Goal: Task Accomplishment & Management: Use online tool/utility

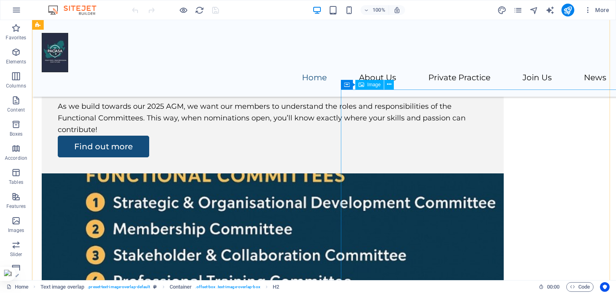
scroll to position [923, 0]
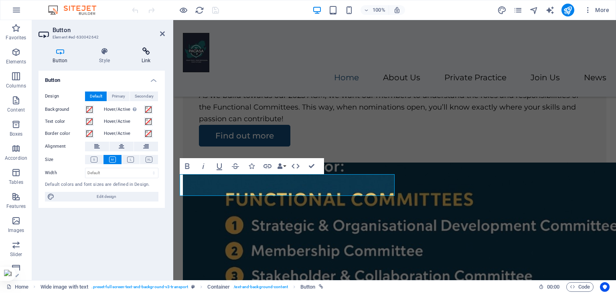
click at [152, 56] on h4 "Link" at bounding box center [146, 55] width 38 height 17
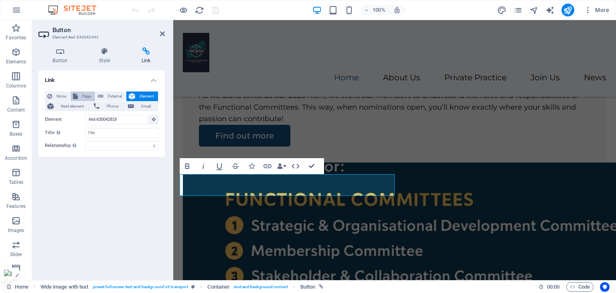
click at [85, 97] on span "Page" at bounding box center [86, 96] width 12 height 10
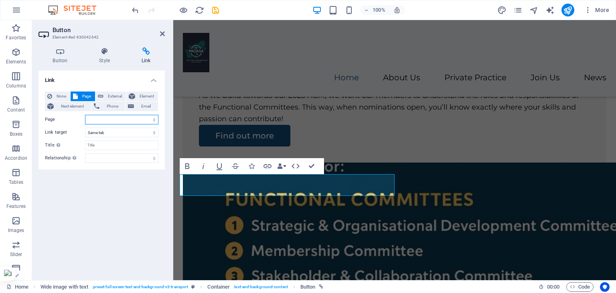
click at [99, 118] on select "Home Legal Notice Privacy About Us Join Us news Contact Nomination and Election" at bounding box center [121, 120] width 73 height 10
select select "3"
click at [85, 115] on select "Home Legal Notice Privacy About Us Join Us news Contact Nomination and Election" at bounding box center [121, 120] width 73 height 10
click at [100, 185] on div "Link None Page External Element Next element Phone Email Page Home Legal Notice…" at bounding box center [102, 172] width 126 height 203
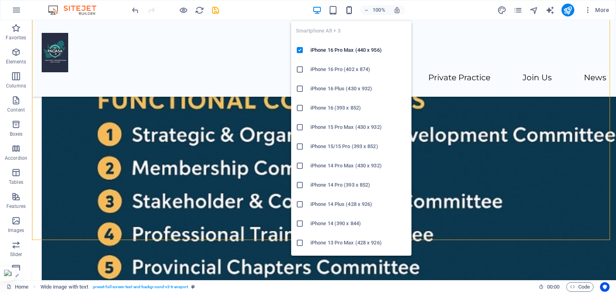
click at [351, 8] on icon "button" at bounding box center [349, 10] width 9 height 9
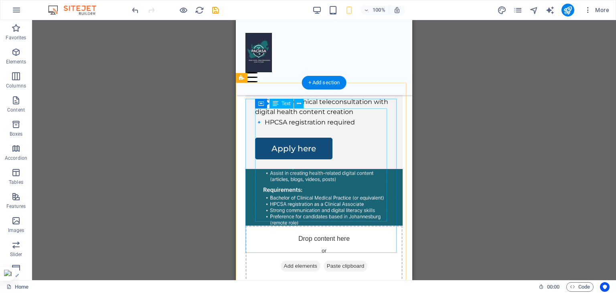
scroll to position [466, 0]
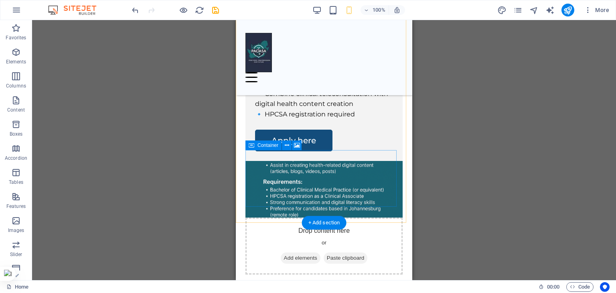
click at [262, 218] on div "Drop content here or Add elements Paste clipboard" at bounding box center [324, 246] width 157 height 57
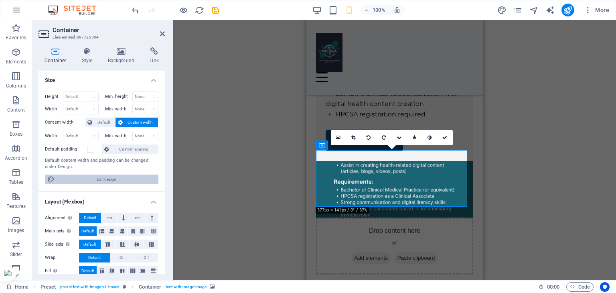
drag, startPoint x: 135, startPoint y: 176, endPoint x: 102, endPoint y: 157, distance: 38.8
click at [135, 176] on span "Edit design" at bounding box center [106, 180] width 99 height 10
select select "rem"
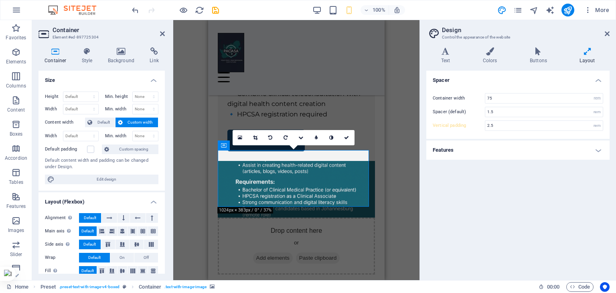
click at [608, 32] on icon at bounding box center [607, 33] width 5 height 6
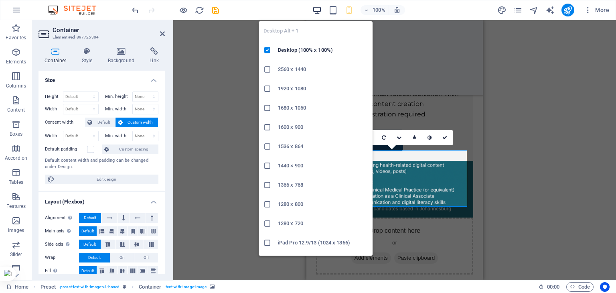
click at [319, 12] on icon "button" at bounding box center [317, 10] width 9 height 9
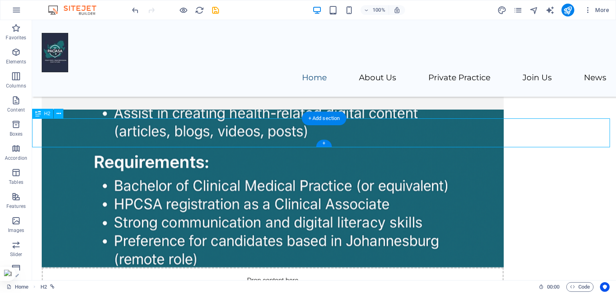
scroll to position [428, 0]
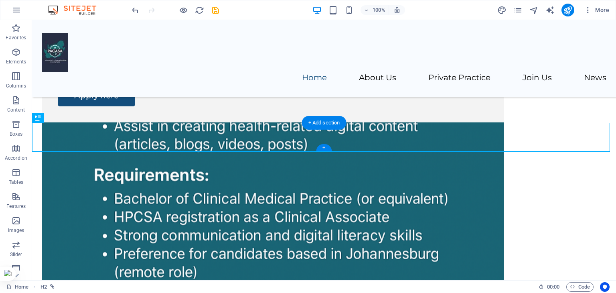
click at [325, 149] on div "+" at bounding box center [324, 147] width 16 height 7
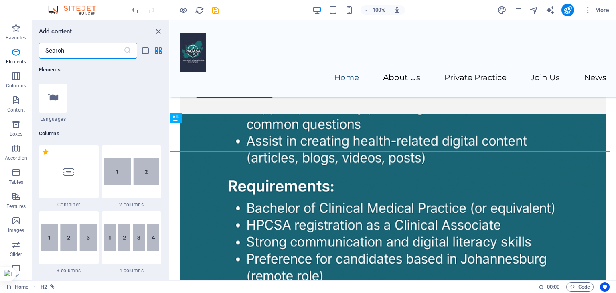
scroll to position [321, 0]
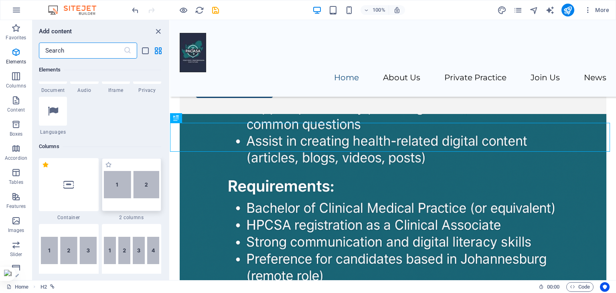
click at [141, 166] on div at bounding box center [132, 184] width 60 height 53
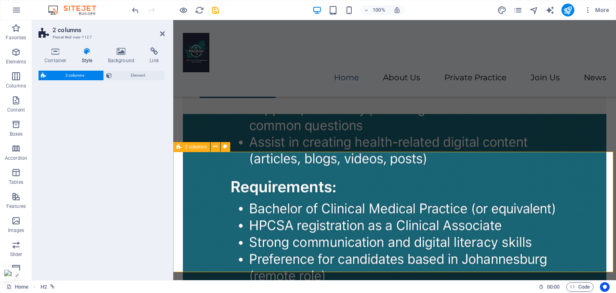
select select "rem"
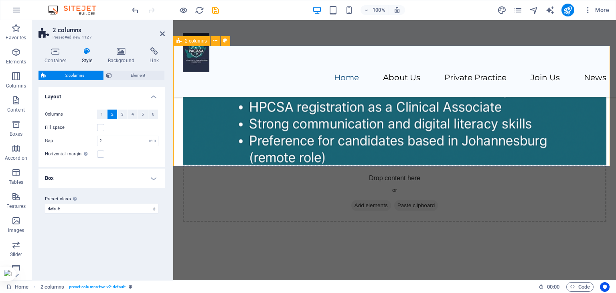
scroll to position [586, 0]
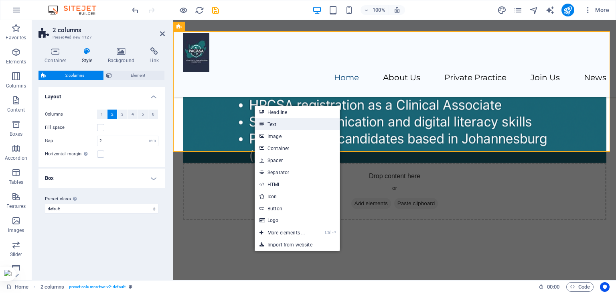
click at [267, 124] on link "Text" at bounding box center [297, 124] width 85 height 12
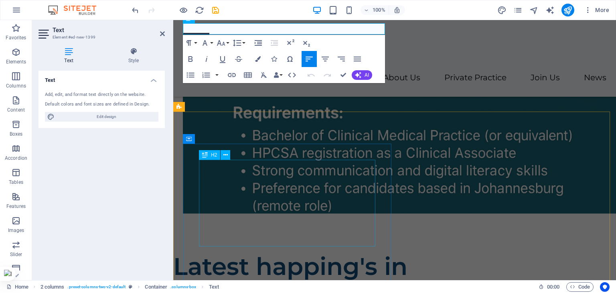
scroll to position [706, 0]
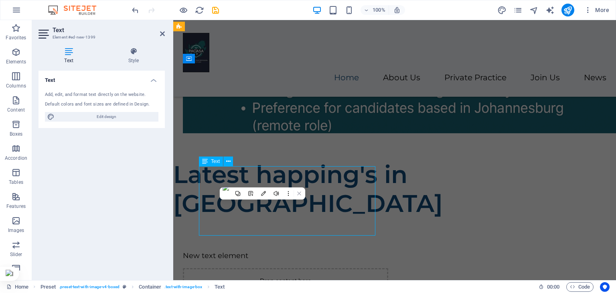
scroll to position [669, 0]
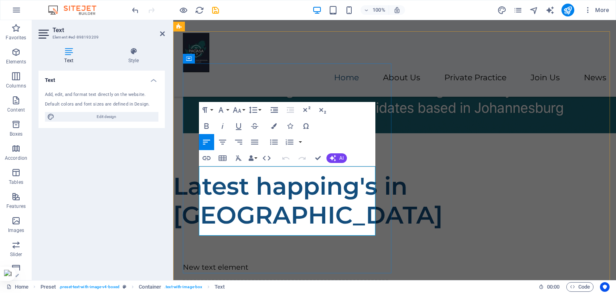
drag, startPoint x: 242, startPoint y: 230, endPoint x: 201, endPoint y: 171, distance: 72.6
copy p "As we build towards our 2025 AGM, we want our members to understand the roles a…"
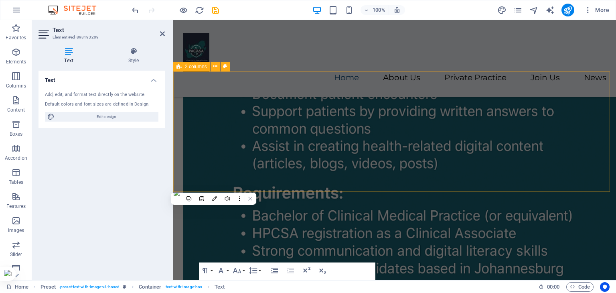
scroll to position [466, 0]
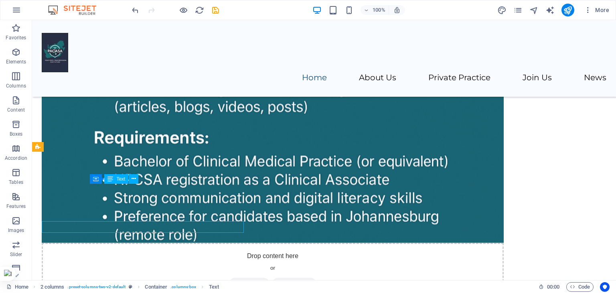
scroll to position [428, 0]
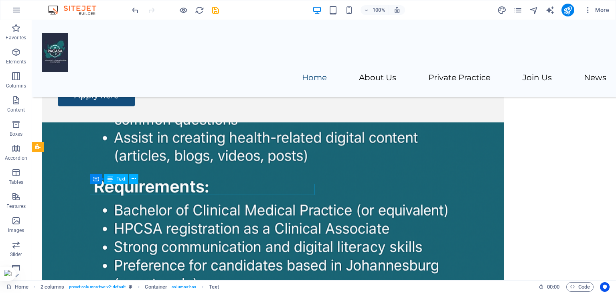
scroll to position [466, 0]
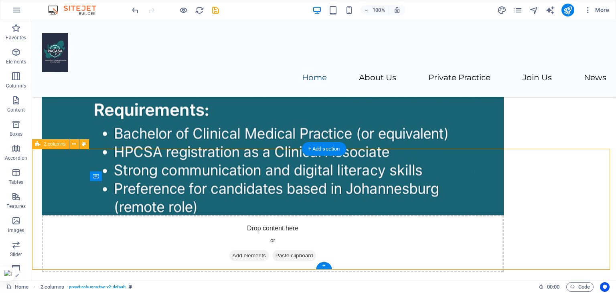
scroll to position [589, 0]
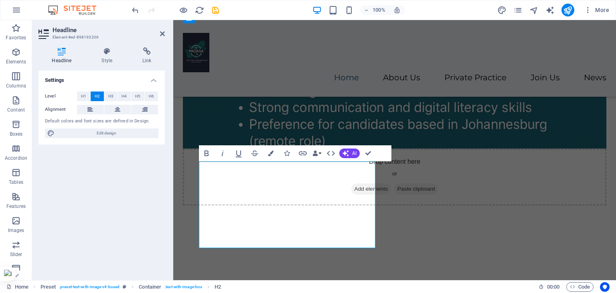
scroll to position [626, 0]
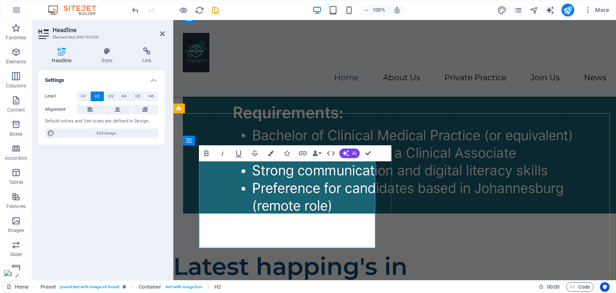
drag, startPoint x: 260, startPoint y: 231, endPoint x: 234, endPoint y: 197, distance: 42.9
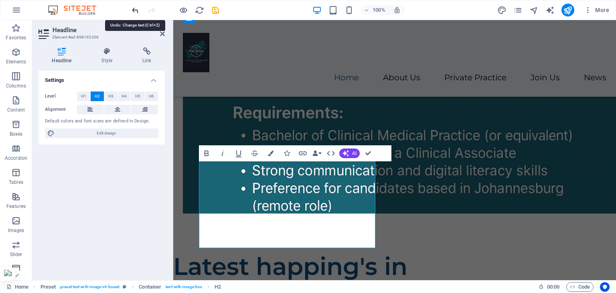
click at [138, 9] on icon "undo" at bounding box center [135, 10] width 9 height 9
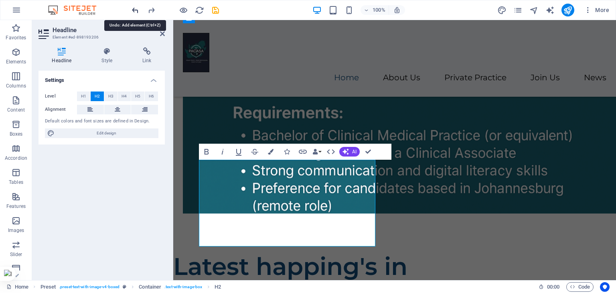
click at [138, 10] on icon "undo" at bounding box center [135, 10] width 9 height 9
drag, startPoint x: 308, startPoint y: 201, endPoint x: 250, endPoint y: 199, distance: 57.8
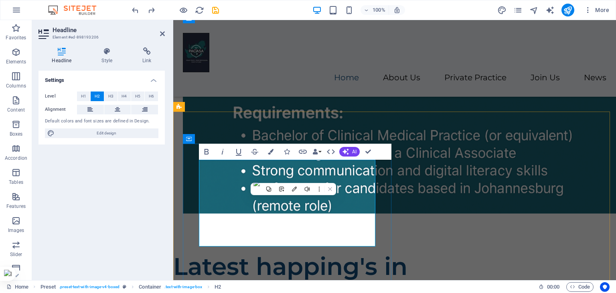
drag, startPoint x: 270, startPoint y: 233, endPoint x: 226, endPoint y: 201, distance: 54.2
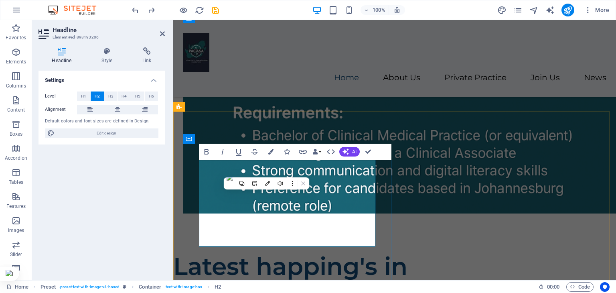
drag, startPoint x: 262, startPoint y: 235, endPoint x: 209, endPoint y: 232, distance: 53.9
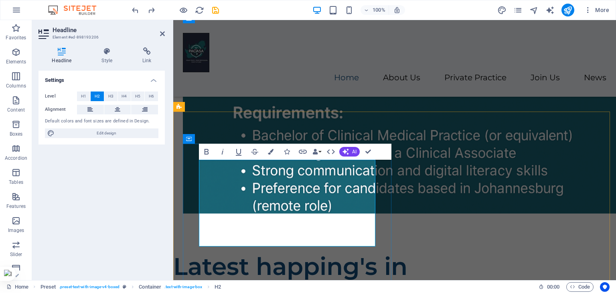
drag, startPoint x: 343, startPoint y: 232, endPoint x: 205, endPoint y: 172, distance: 151.1
copy h2 "2025 Nomination and Election"
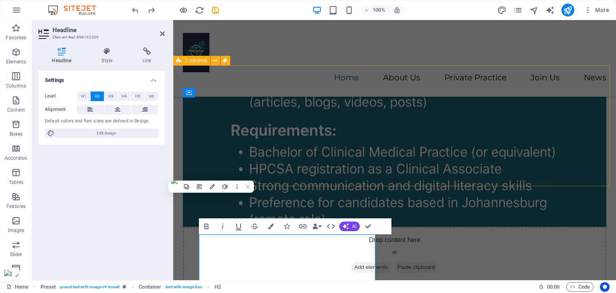
scroll to position [522, 0]
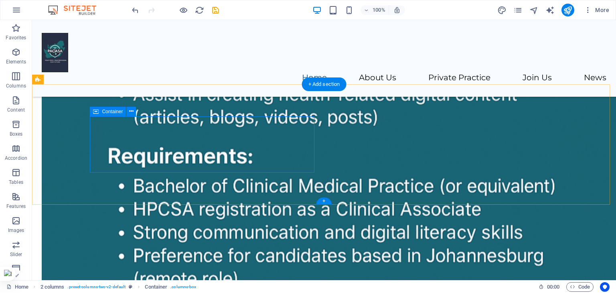
scroll to position [496, 0]
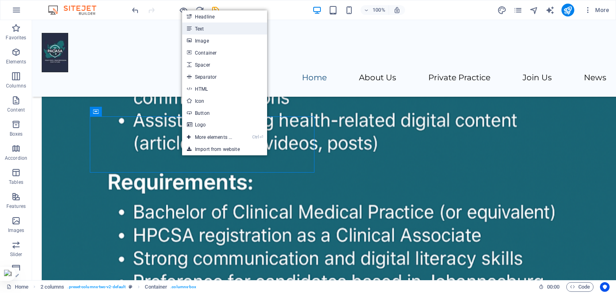
click at [211, 28] on link "Text" at bounding box center [224, 28] width 85 height 12
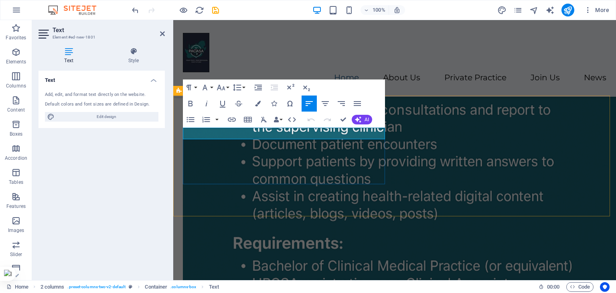
scroll to position [522, 0]
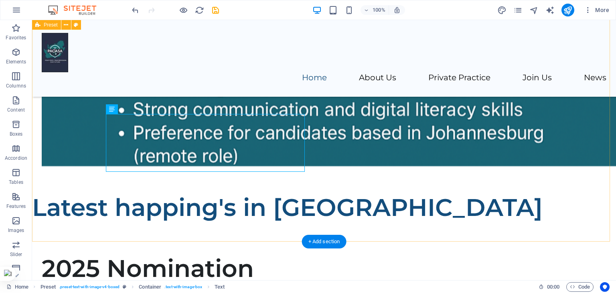
scroll to position [725, 0]
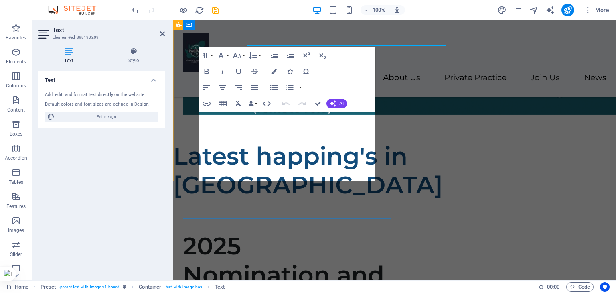
scroll to position [791, 0]
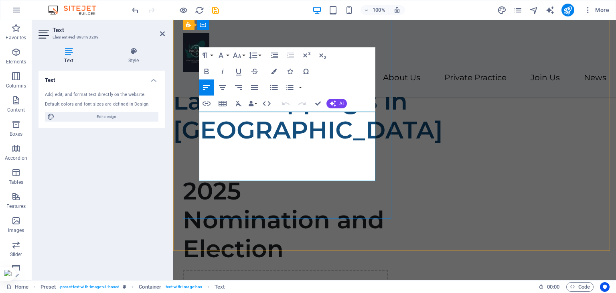
drag, startPoint x: 248, startPoint y: 174, endPoint x: 199, endPoint y: 118, distance: 73.9
copy p "As we build towards our 2025 AGM, we want our members to understand the roles a…"
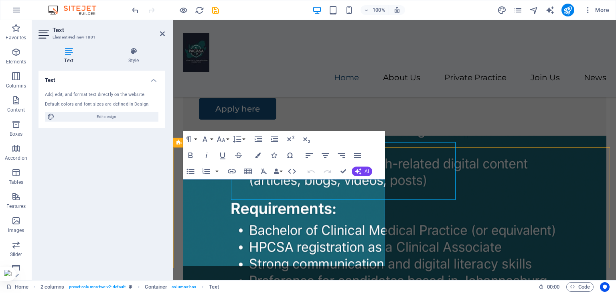
scroll to position [470, 0]
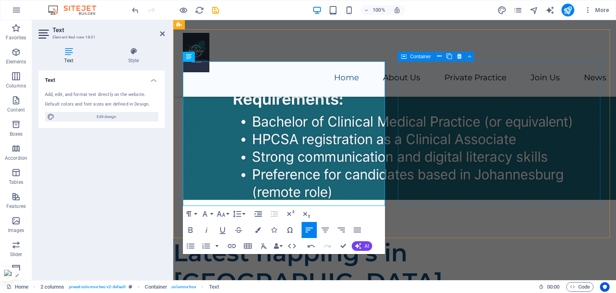
scroll to position [550, 0]
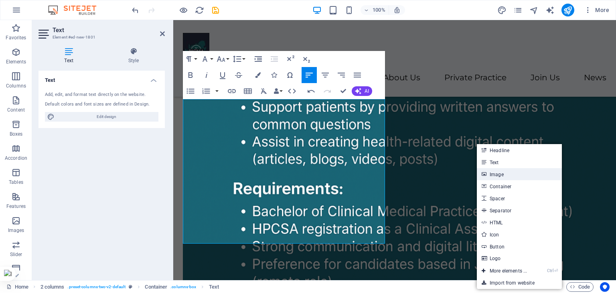
click at [502, 177] on link "Image" at bounding box center [519, 174] width 85 height 12
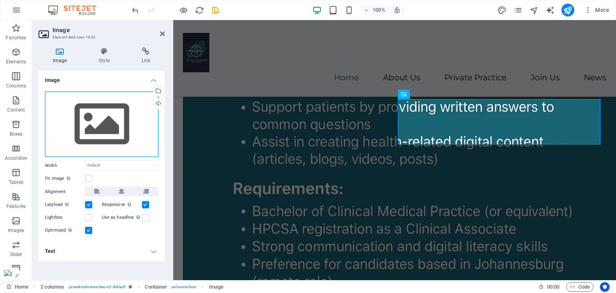
click at [102, 125] on div "Drag files here, click to choose files or select files from Files or our free s…" at bounding box center [102, 124] width 114 height 66
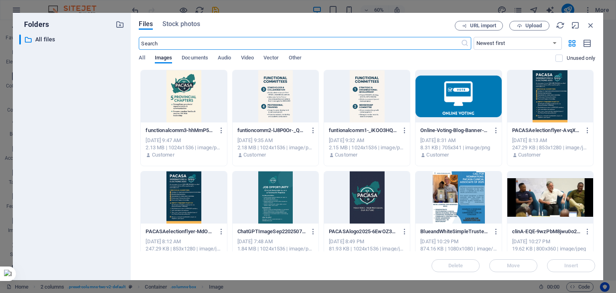
click at [181, 195] on div at bounding box center [184, 197] width 86 height 52
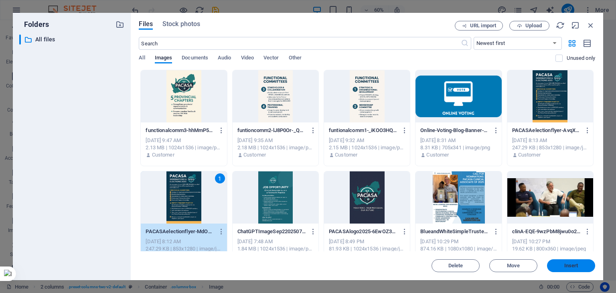
click at [555, 263] on span "Insert" at bounding box center [572, 265] width 42 height 5
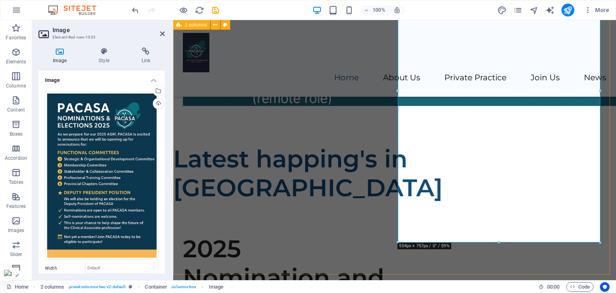
scroll to position [751, 0]
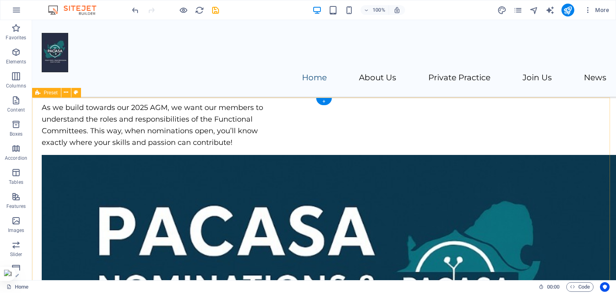
scroll to position [805, 0]
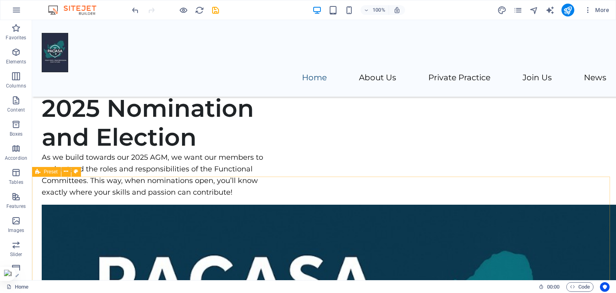
click at [43, 175] on div "Preset" at bounding box center [46, 172] width 29 height 10
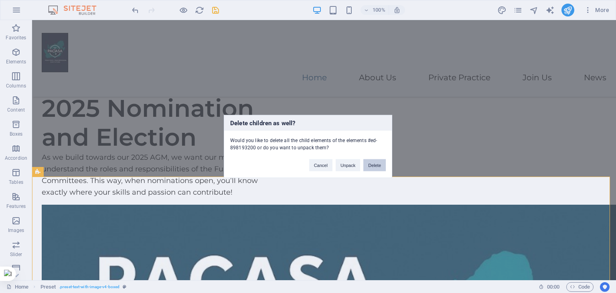
click at [372, 168] on button "Delete" at bounding box center [375, 165] width 22 height 12
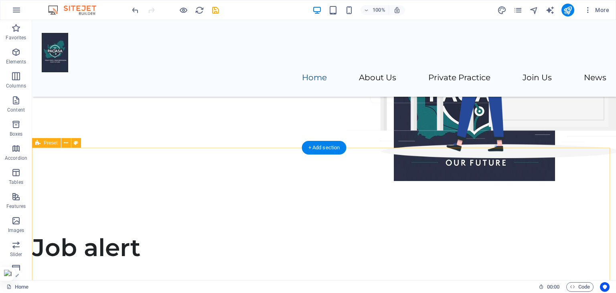
scroll to position [82, 0]
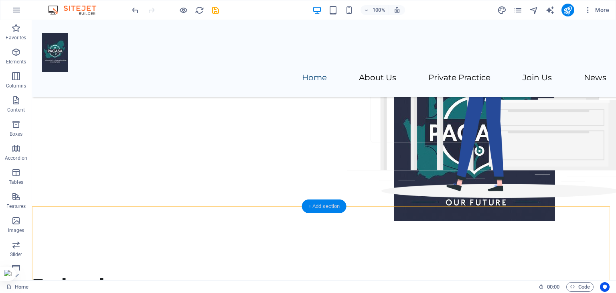
click at [320, 205] on div "+ Add section" at bounding box center [324, 206] width 45 height 14
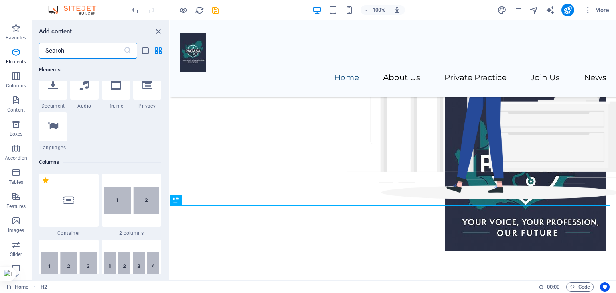
scroll to position [281, 0]
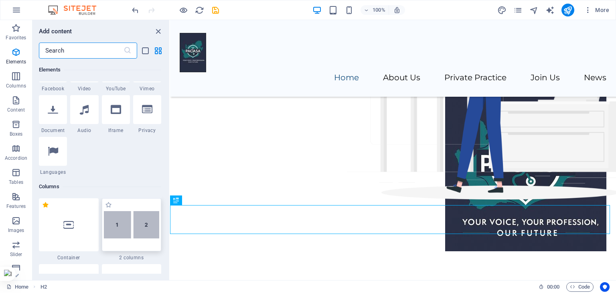
click at [126, 210] on div at bounding box center [132, 224] width 60 height 53
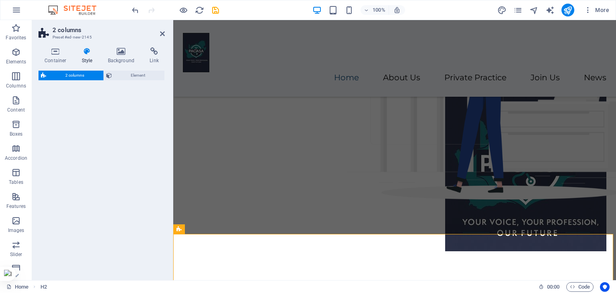
select select "rem"
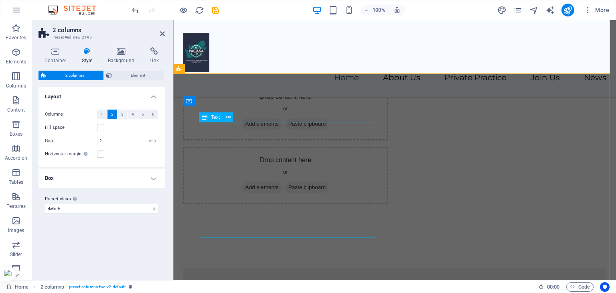
drag, startPoint x: 268, startPoint y: 192, endPoint x: 423, endPoint y: 202, distance: 155.7
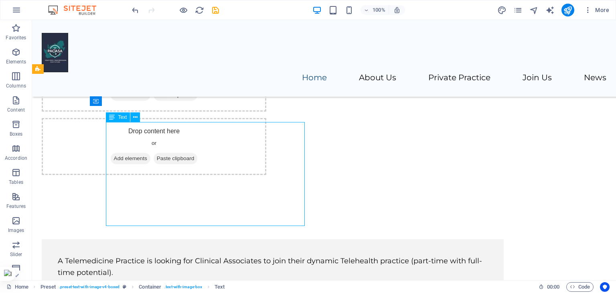
scroll to position [335, 0]
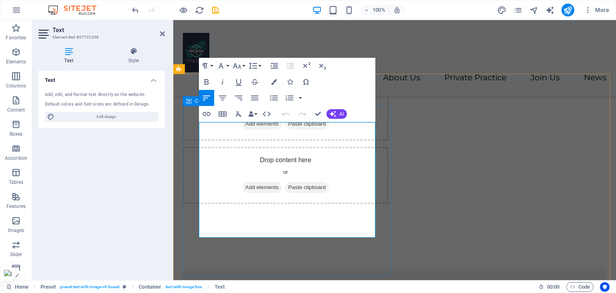
drag, startPoint x: 290, startPoint y: 216, endPoint x: 197, endPoint y: 126, distance: 128.8
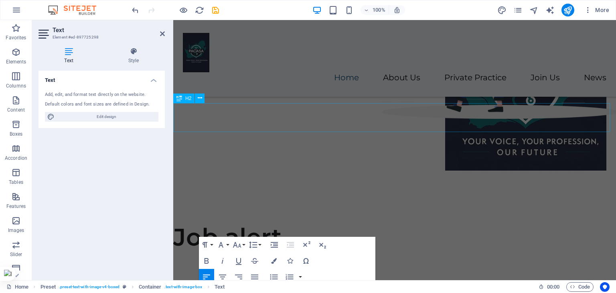
scroll to position [161, 0]
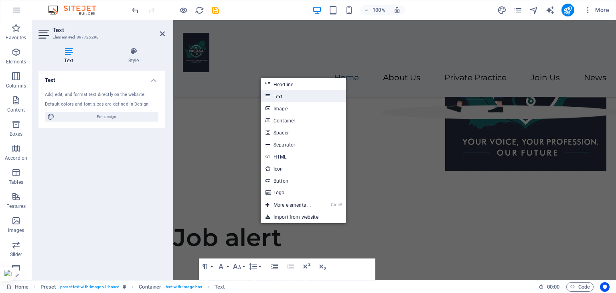
click at [285, 98] on link "Text" at bounding box center [303, 96] width 85 height 12
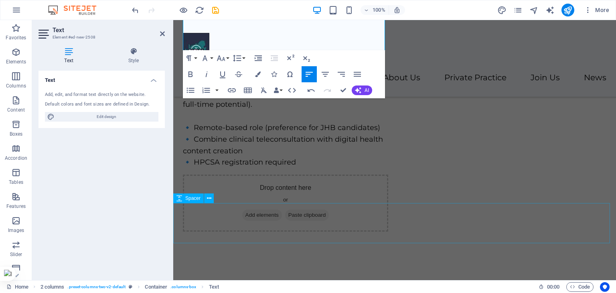
scroll to position [366, 0]
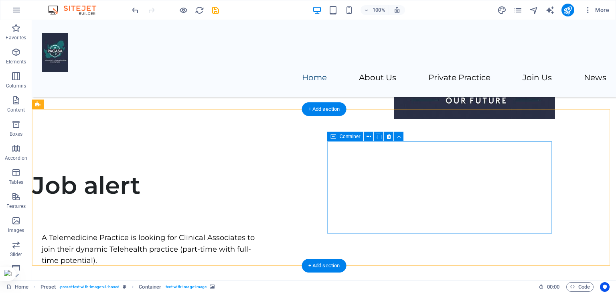
scroll to position [180, 0]
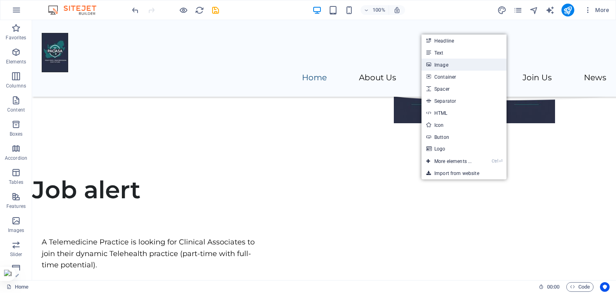
click at [432, 61] on link "Image" at bounding box center [464, 65] width 85 height 12
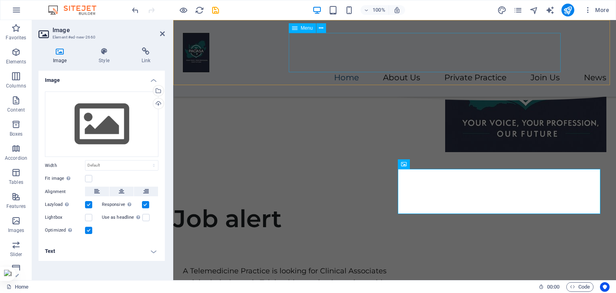
scroll to position [178, 0]
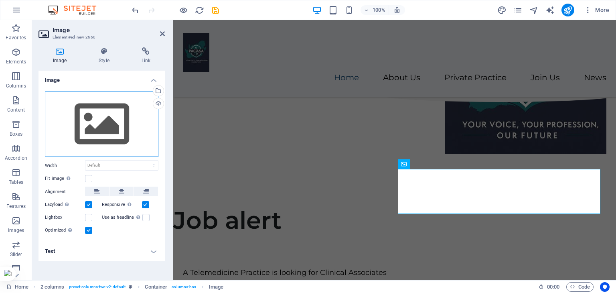
click at [98, 135] on div "Drag files here, click to choose files or select files from Files or our free s…" at bounding box center [102, 124] width 114 height 66
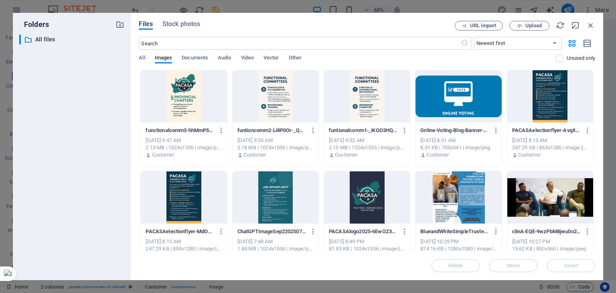
click at [274, 199] on div at bounding box center [276, 197] width 86 height 52
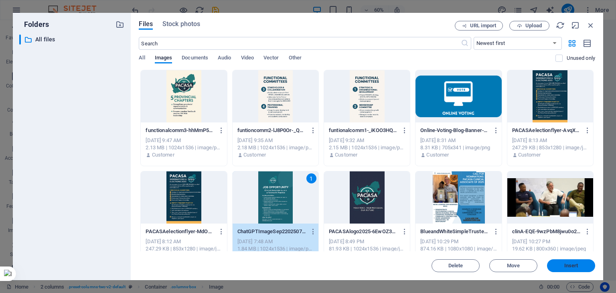
click at [562, 270] on button "Insert" at bounding box center [571, 265] width 48 height 13
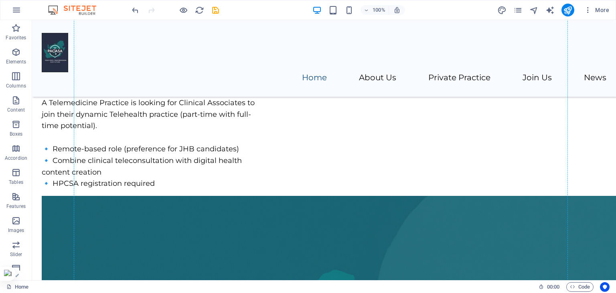
scroll to position [300, 0]
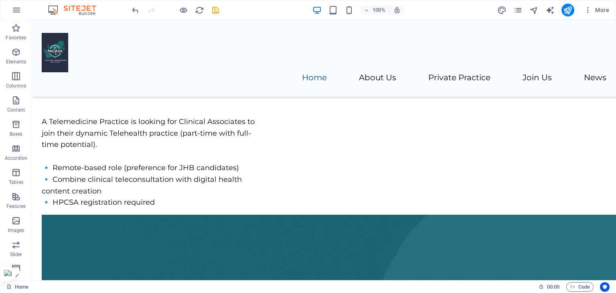
drag, startPoint x: 149, startPoint y: 175, endPoint x: 86, endPoint y: 127, distance: 78.5
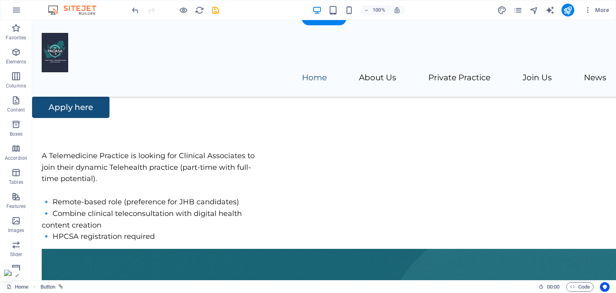
scroll to position [292, 0]
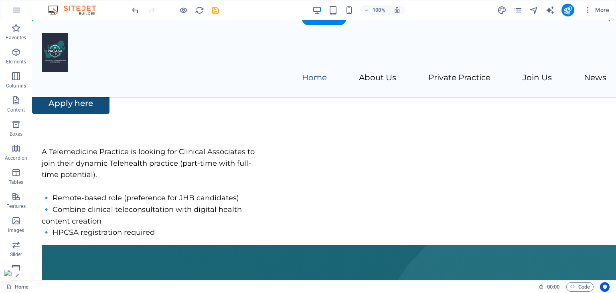
drag, startPoint x: 85, startPoint y: 114, endPoint x: 77, endPoint y: 167, distance: 54.0
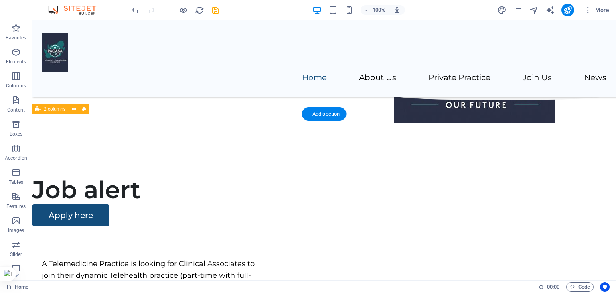
scroll to position [171, 0]
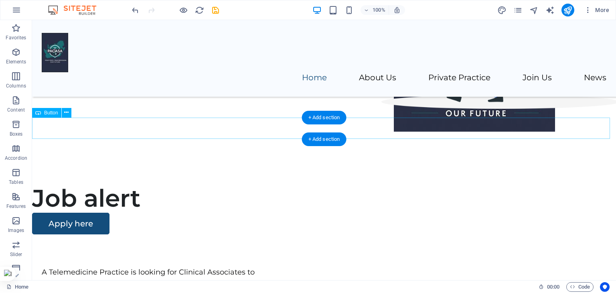
click at [98, 213] on div "Apply here" at bounding box center [324, 224] width 584 height 22
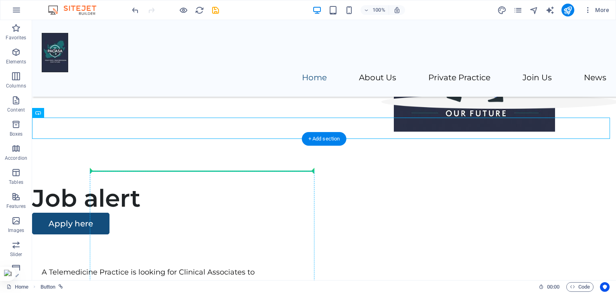
drag, startPoint x: 82, startPoint y: 133, endPoint x: 246, endPoint y: 202, distance: 178.1
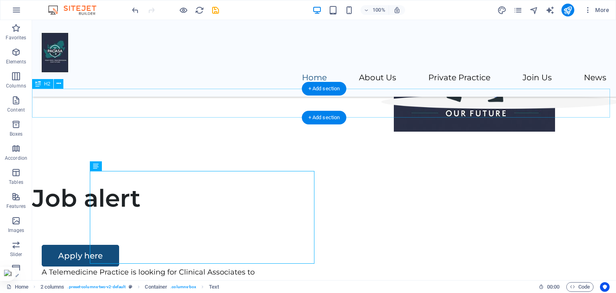
click at [469, 184] on div "Job alert" at bounding box center [324, 198] width 584 height 29
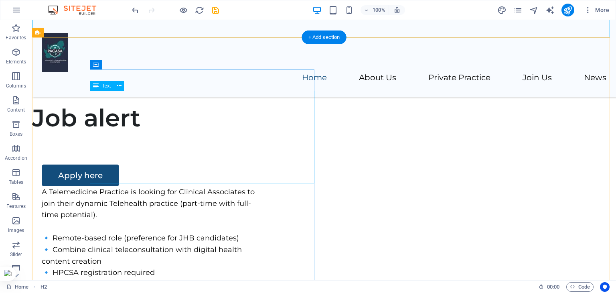
scroll to position [211, 0]
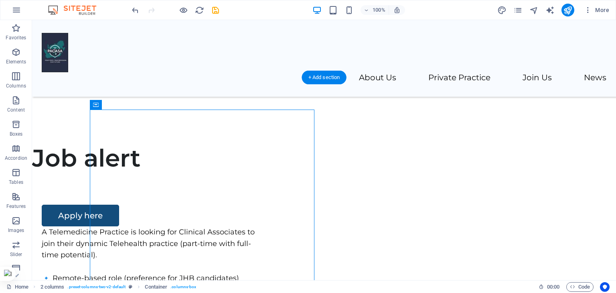
drag, startPoint x: 128, startPoint y: 126, endPoint x: 118, endPoint y: 116, distance: 14.2
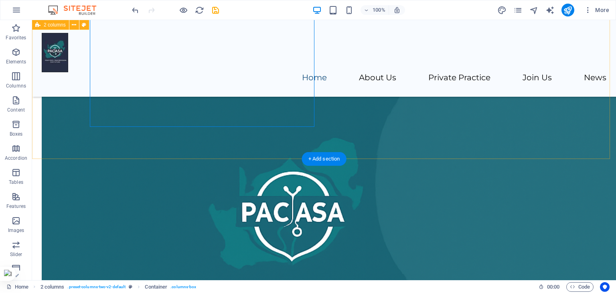
scroll to position [533, 0]
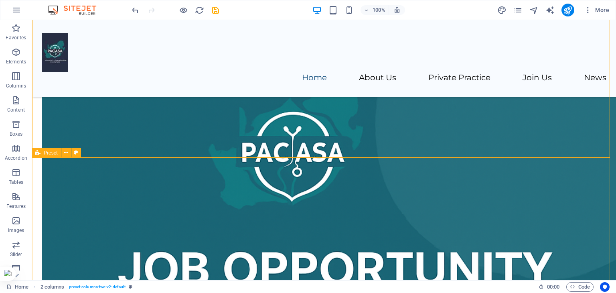
click at [43, 151] on div "Preset" at bounding box center [46, 153] width 29 height 10
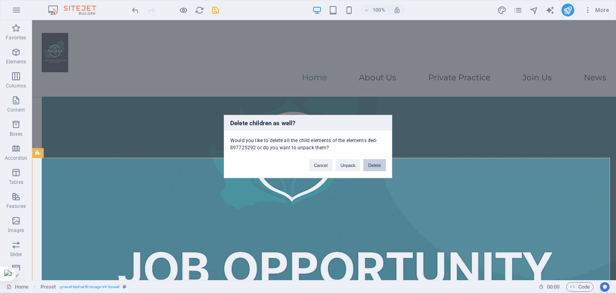
drag, startPoint x: 372, startPoint y: 166, endPoint x: 339, endPoint y: 146, distance: 39.2
click at [372, 166] on button "Delete" at bounding box center [375, 165] width 22 height 12
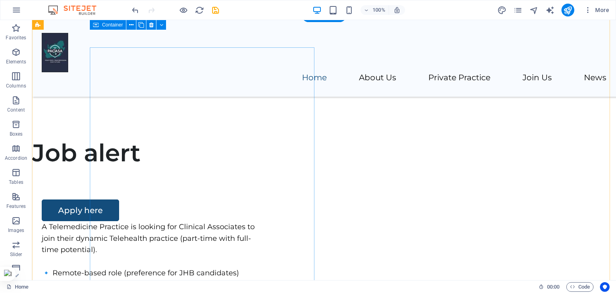
scroll to position [211, 0]
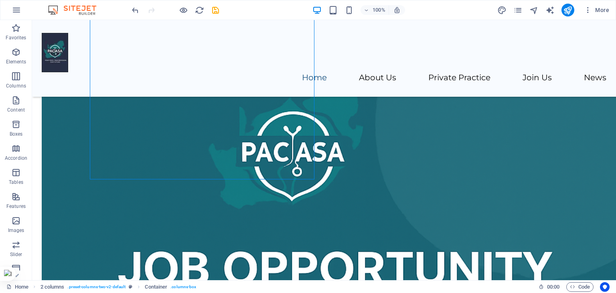
scroll to position [549, 0]
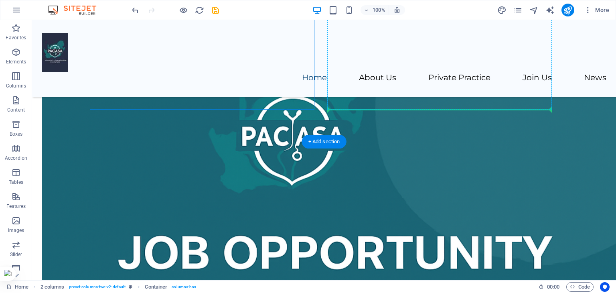
drag, startPoint x: 136, startPoint y: 207, endPoint x: 328, endPoint y: 107, distance: 215.9
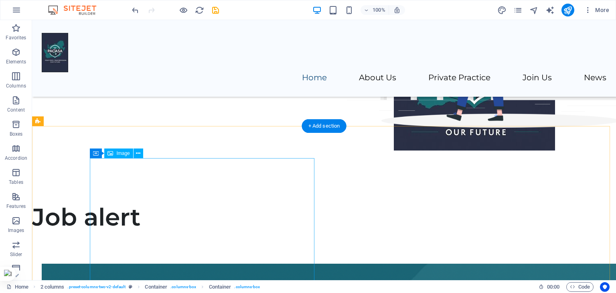
scroll to position [107, 0]
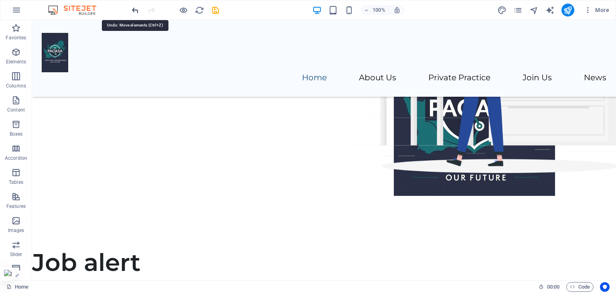
click at [137, 10] on icon "undo" at bounding box center [135, 10] width 9 height 9
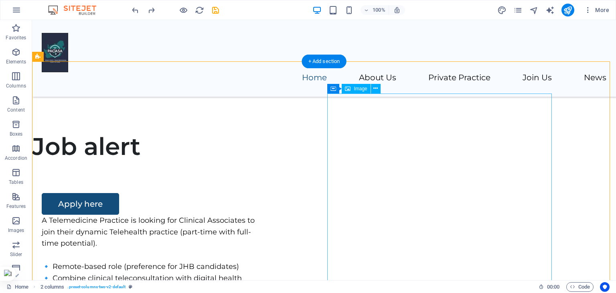
scroll to position [228, 0]
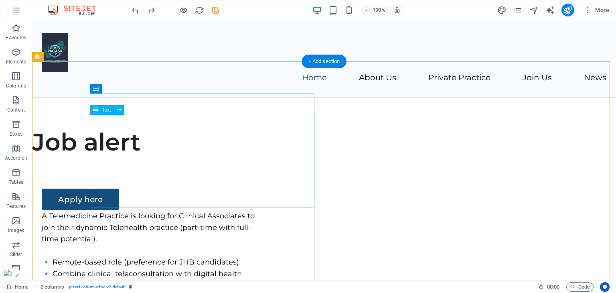
click at [99, 210] on div "A Telemedicine Practice is looking for Clinical Associates to join their dynami…" at bounding box center [154, 256] width 225 height 92
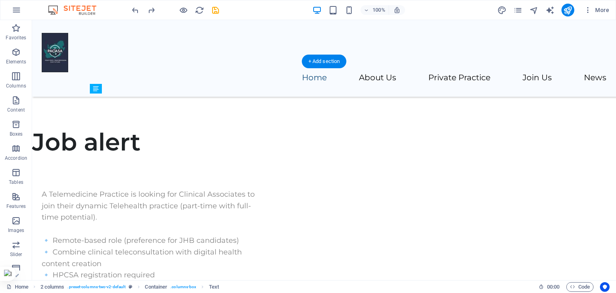
drag, startPoint x: 132, startPoint y: 131, endPoint x: 100, endPoint y: 96, distance: 47.4
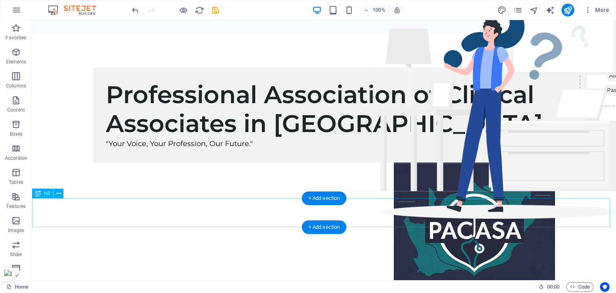
scroll to position [0, 0]
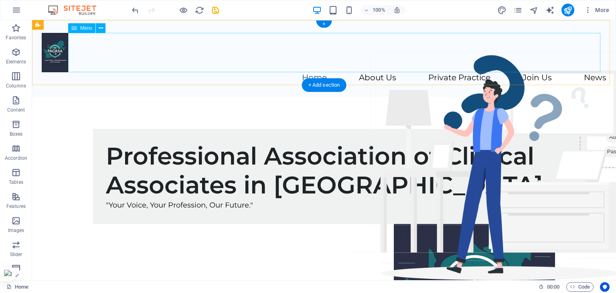
click at [466, 72] on nav "Home About Us Private Practice Join Us News" at bounding box center [324, 78] width 565 height 12
select select
select select "3"
select select
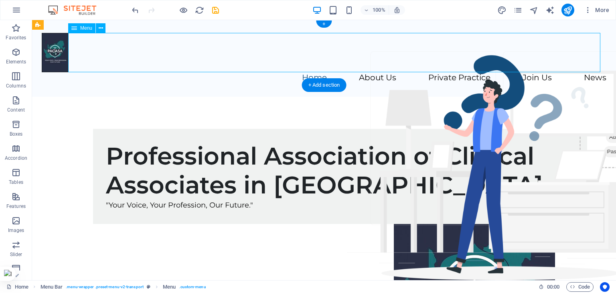
select select "3"
select select
select select "4"
select select
select select "5"
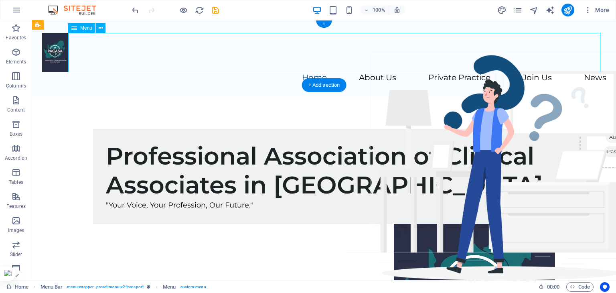
select select
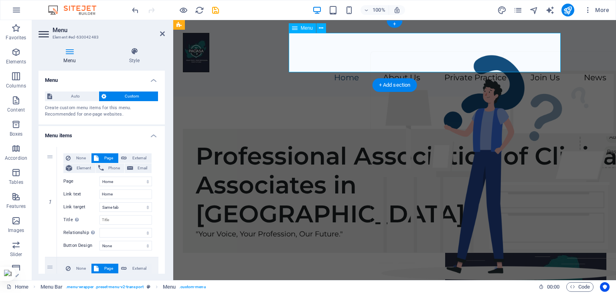
click at [560, 72] on nav "Home About Us Private Practice Join Us News" at bounding box center [395, 78] width 424 height 12
click at [554, 72] on nav "Home About Us Private Practice Join Us News" at bounding box center [395, 78] width 424 height 12
click at [552, 72] on nav "Home About Us Private Practice Join Us News" at bounding box center [395, 78] width 424 height 12
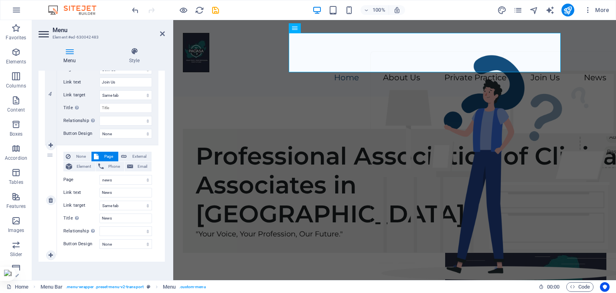
scroll to position [447, 0]
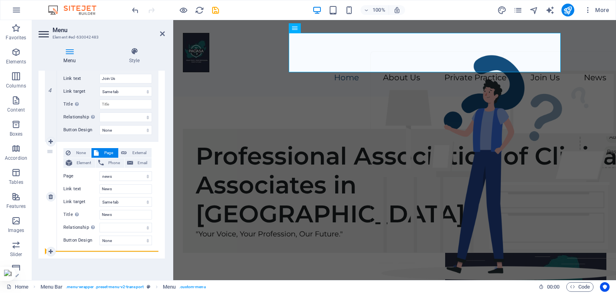
click at [45, 250] on div "5" at bounding box center [51, 197] width 12 height 110
select select
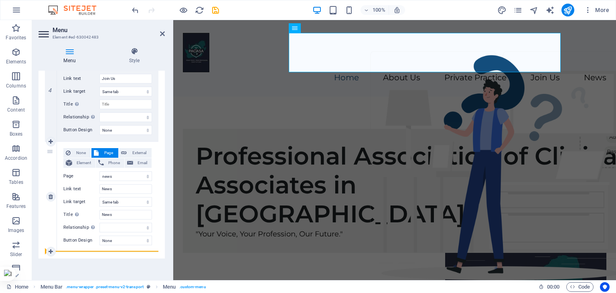
select select
click at [48, 251] on link at bounding box center [51, 252] width 10 height 10
select select
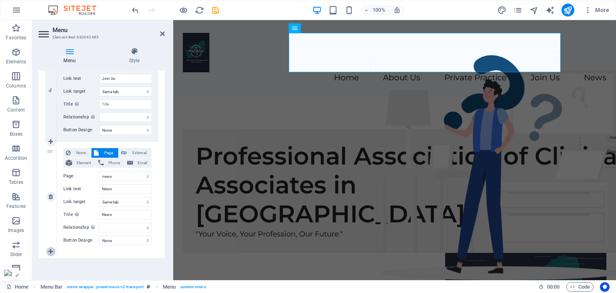
select select
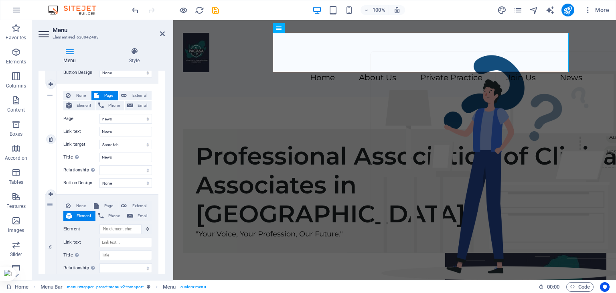
scroll to position [544, 0]
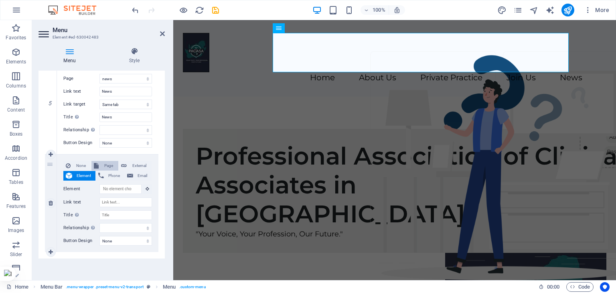
click at [106, 164] on span "Page" at bounding box center [108, 166] width 15 height 10
select select
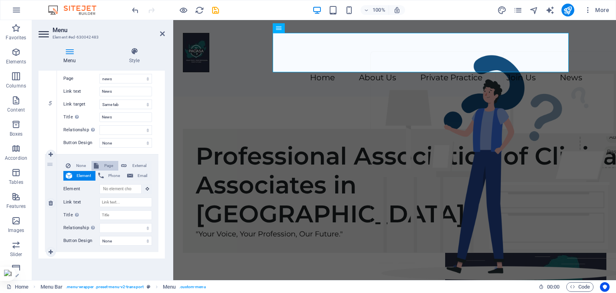
select select
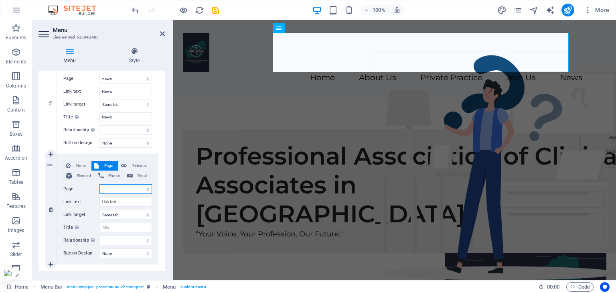
click at [123, 190] on select "Home Legal Notice Privacy About Us Join Us news Contact Nomination and Election" at bounding box center [126, 189] width 53 height 10
select select "7"
click at [100, 184] on select "Home Legal Notice Privacy About Us Join Us news Contact Nomination and Election" at bounding box center [126, 189] width 53 height 10
select select
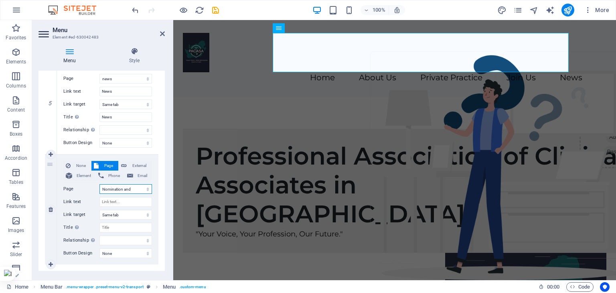
select select
click at [125, 203] on input "Link text" at bounding box center [126, 202] width 53 height 10
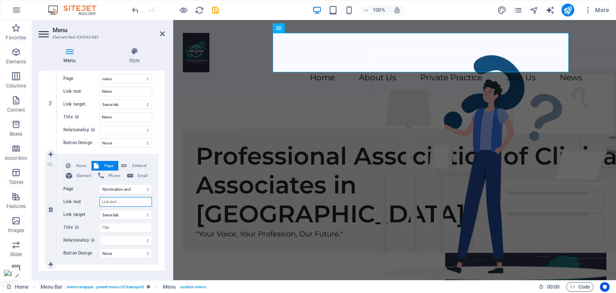
click at [125, 203] on input "Link text" at bounding box center [126, 202] width 53 height 10
type input "N"
select select
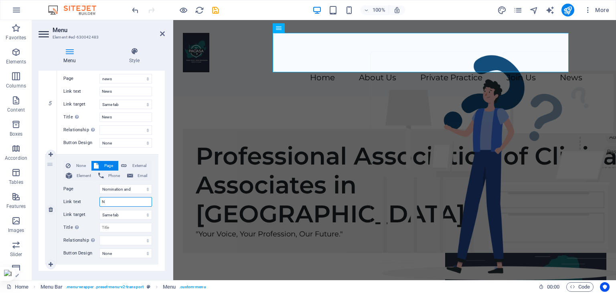
select select
type input "Nomination"
select select
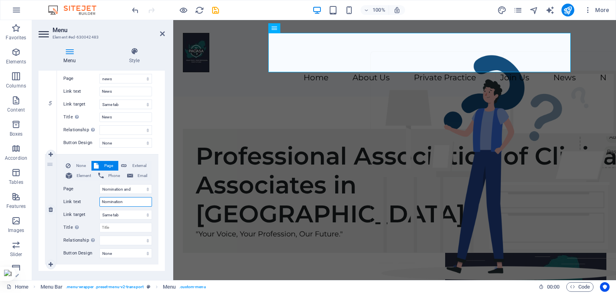
select select
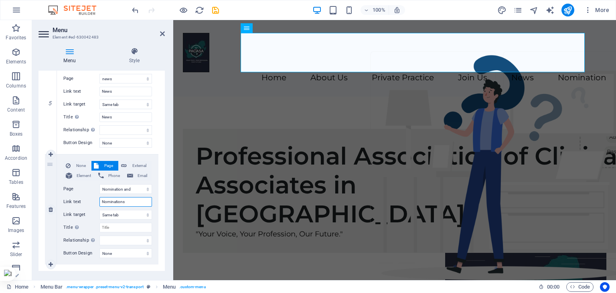
type input "Nominations"
select select
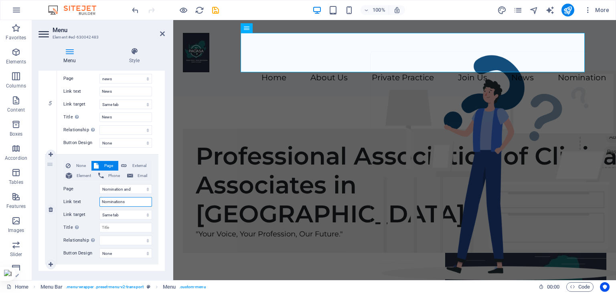
select select
type input "Nominations and"
select select
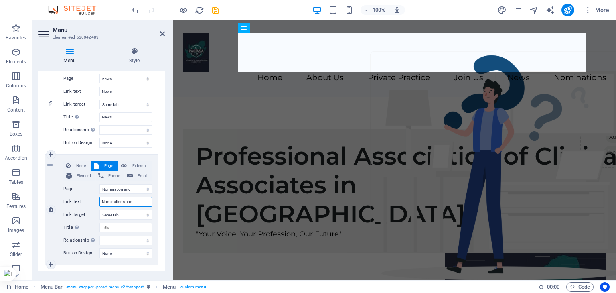
select select
type input "Nominations and e"
select select
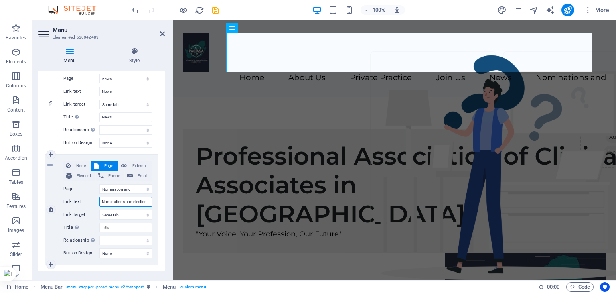
type input "Nominations and election"
select select
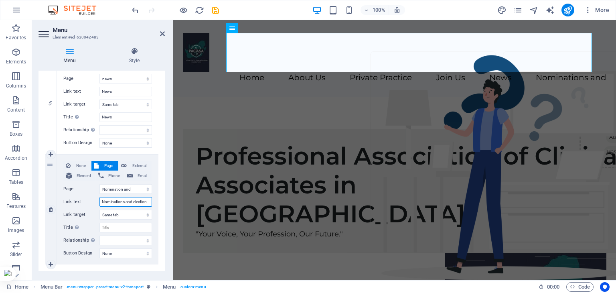
select select
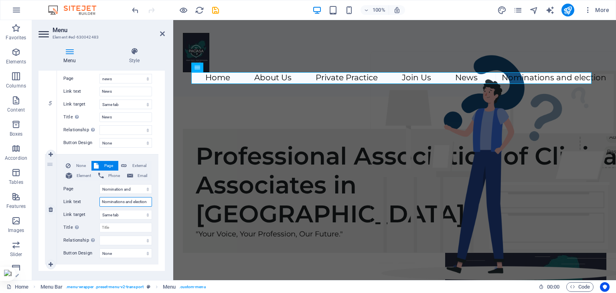
type input "Nominations and election s"
select select
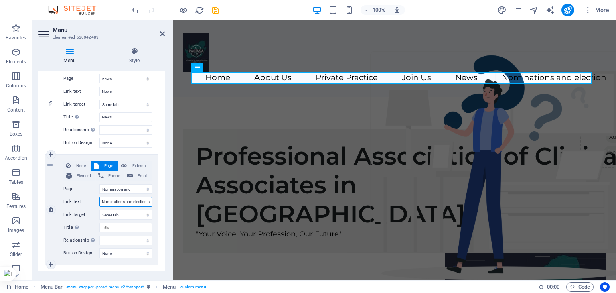
select select
type input "Nominations and election"
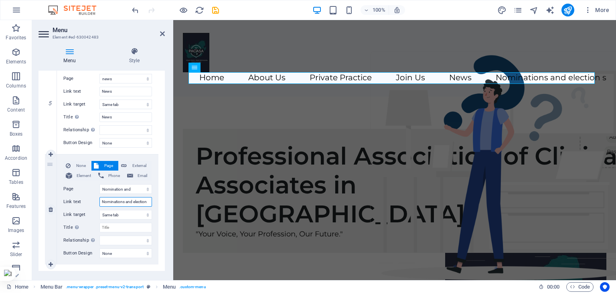
select select
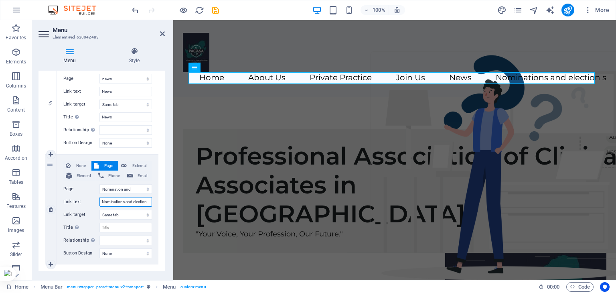
select select
type input "Nominations and elections"
select select
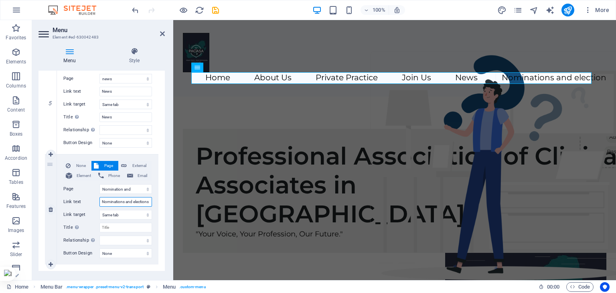
select select
click at [133, 200] on input "Nominations and elections" at bounding box center [126, 202] width 53 height 10
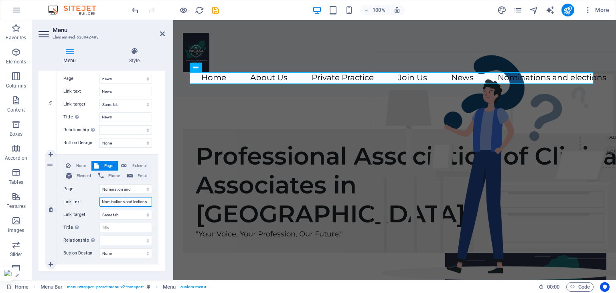
scroll to position [0, 0]
type input "Nominations and Elections"
select select
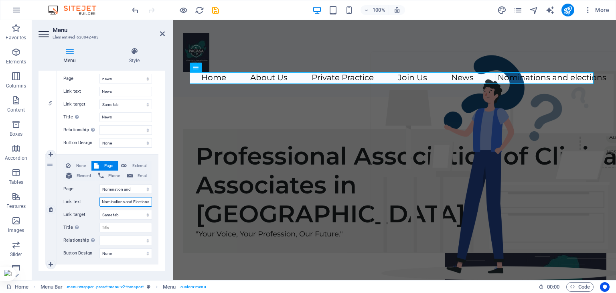
select select
type input "Nominations and Elections"
click at [138, 224] on input "Title Additional link description, should not be the same as the link text. The…" at bounding box center [126, 228] width 53 height 10
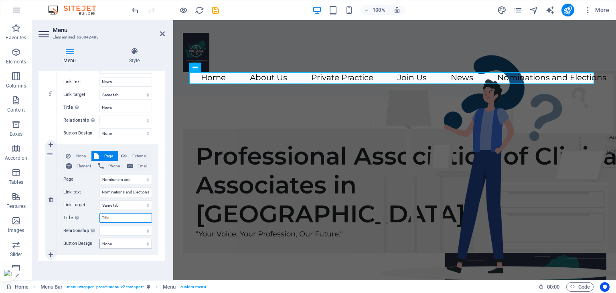
scroll to position [557, 0]
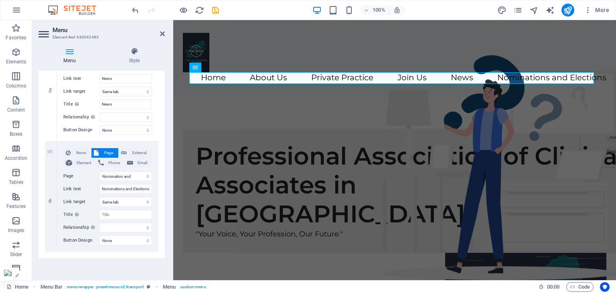
click at [119, 264] on div "Menu Auto Custom Create custom menu items for this menu. Recommended for one-pa…" at bounding box center [102, 172] width 126 height 203
drag, startPoint x: 510, startPoint y: 45, endPoint x: 650, endPoint y: 44, distance: 139.7
click at [616, 44] on div "Home About Us Private Practice Join Us News Nominations and Elections" at bounding box center [394, 58] width 443 height 77
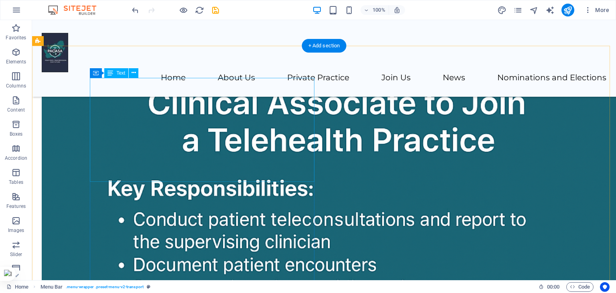
scroll to position [762, 0]
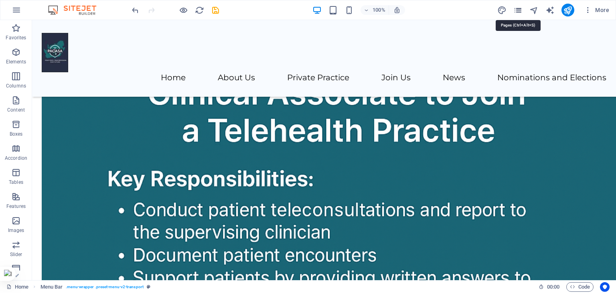
click at [518, 7] on icon "pages" at bounding box center [518, 10] width 9 height 9
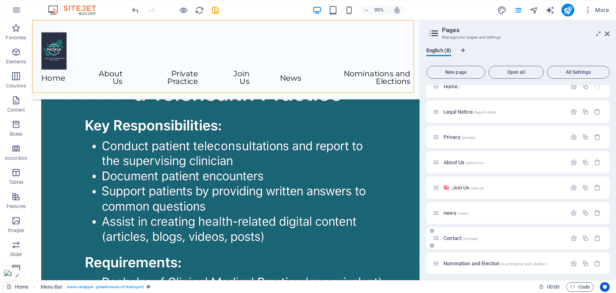
scroll to position [14, 0]
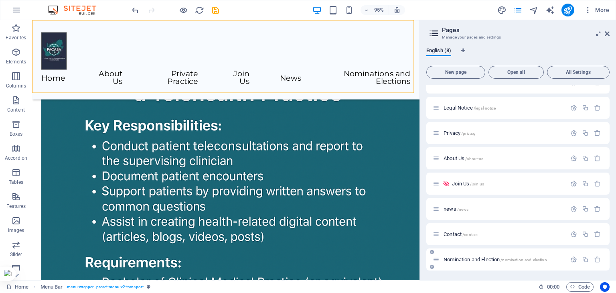
click at [469, 259] on span "Nomination and Election /nomination-and-election" at bounding box center [496, 259] width 104 height 6
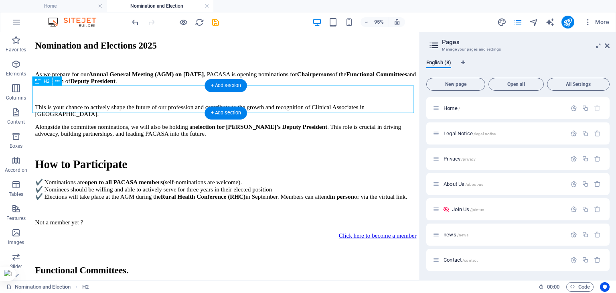
scroll to position [295, 0]
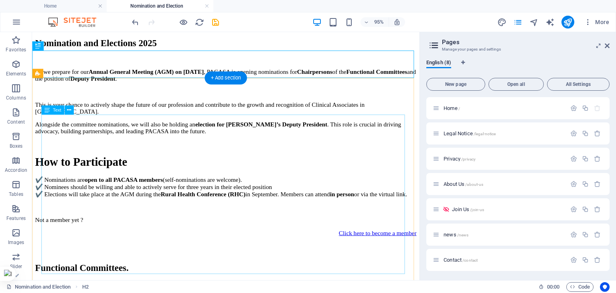
click at [258, 222] on div "As we prepare for our Annual General Meeting (AGM) on [DATE] , PACASA is openin…" at bounding box center [236, 151] width 402 height 163
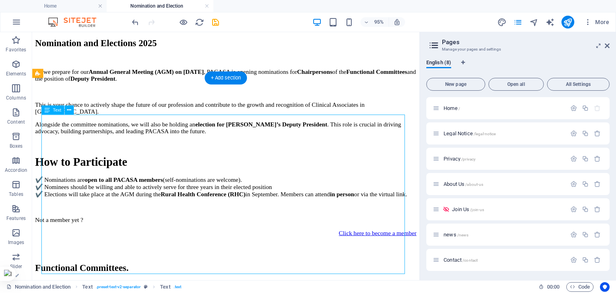
click at [260, 222] on div "As we prepare for our Annual General Meeting (AGM) on [DATE] , PACASA is openin…" at bounding box center [236, 151] width 402 height 163
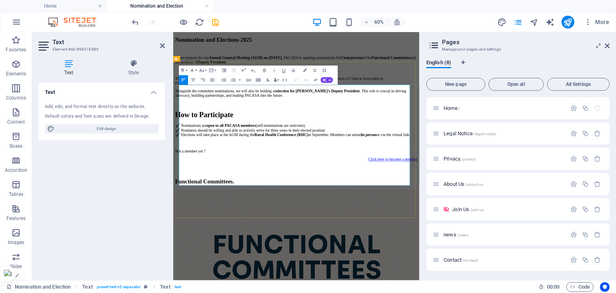
click at [406, 207] on p "✔️ Nominations are open to all PACASA members (self-nominations are welcome). ✔…" at bounding box center [379, 195] width 404 height 23
drag, startPoint x: 402, startPoint y: 224, endPoint x: 443, endPoint y: 256, distance: 52.9
click at [443, 207] on p "✔️ Nominations are open to all PACASA members (self-nominations are welcome). ✔…" at bounding box center [379, 195] width 404 height 23
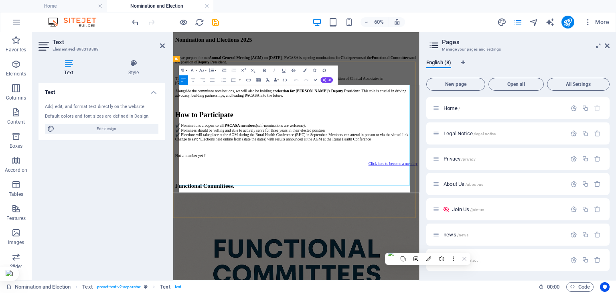
scroll to position [1881, 4]
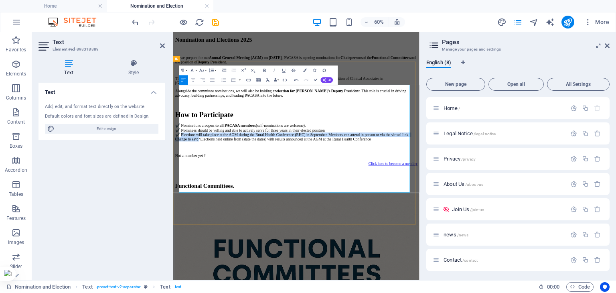
drag, startPoint x: 461, startPoint y: 248, endPoint x: 400, endPoint y: 213, distance: 70.3
click at [400, 213] on p "✔️ Nominations are open to all PACASA members (self-nominations are welcome). ✔…" at bounding box center [379, 199] width 404 height 30
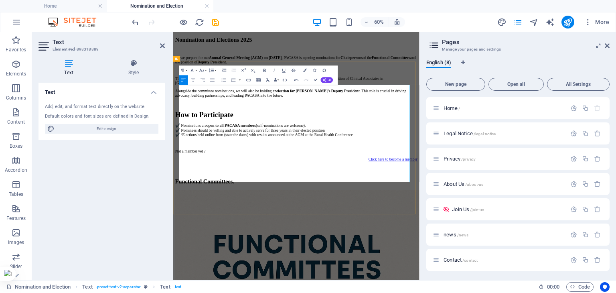
click at [403, 207] on p "✔️ Nominations are open to all PACASA members (self-nominations are welcome). ✔…" at bounding box center [379, 195] width 404 height 23
click at [556, 207] on p "✔️ Nominations are open to all PACASA members (self-nominations are welcome). ✔…" at bounding box center [379, 195] width 404 height 23
click at [506, 207] on p "✔️ Nominations are open to all PACASA members (self-nominations are welcome). ✔…" at bounding box center [379, 195] width 404 height 23
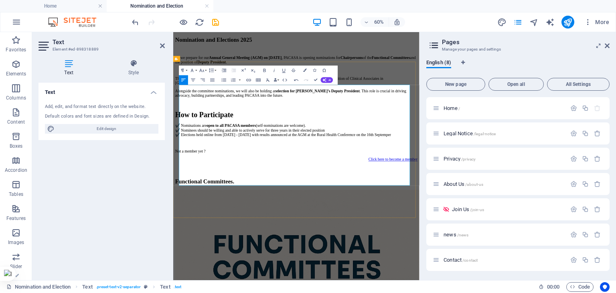
click at [421, 207] on p "✔️ Nominations are open to all PACASA members (self-nominations are welcome). ✔…" at bounding box center [379, 195] width 404 height 23
click at [502, 207] on p "✔️ Nominations are open to all PACASA members (self-nominations are welcome). ✔…" at bounding box center [379, 195] width 404 height 23
click at [493, 248] on div "As we prepare for our Annual General Meeting (AGM) on [DATE] , PACASA is openin…" at bounding box center [379, 154] width 404 height 190
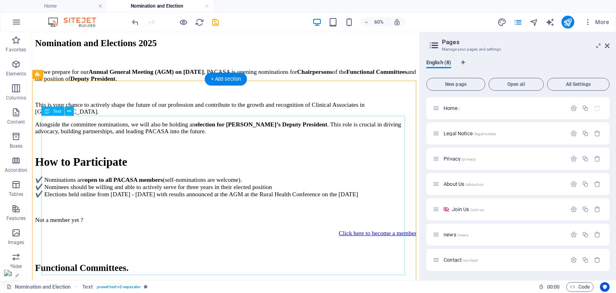
scroll to position [294, 0]
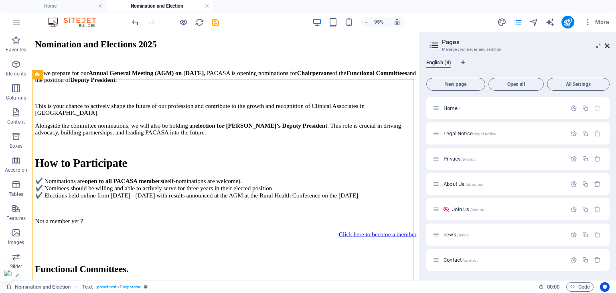
drag, startPoint x: 570, startPoint y: 29, endPoint x: 607, endPoint y: 47, distance: 41.1
click at [607, 47] on icon at bounding box center [607, 46] width 5 height 6
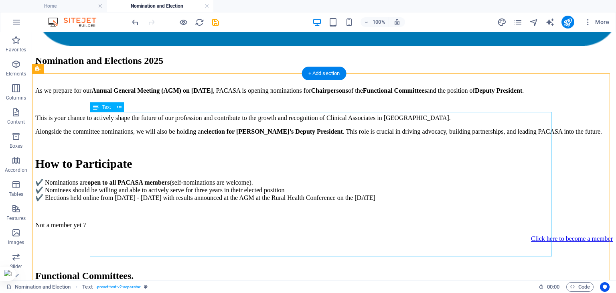
scroll to position [374, 0]
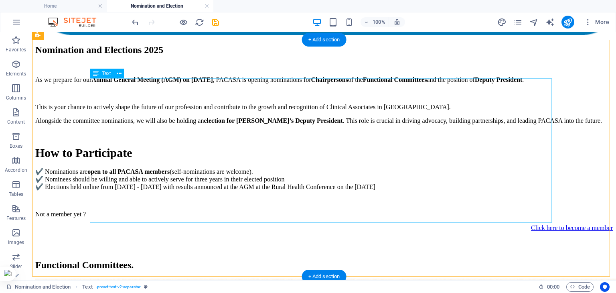
click at [93, 177] on div "As we prepare for our Annual General Meeting (AGM) on [DATE] , PACASA is openin…" at bounding box center [324, 147] width 578 height 142
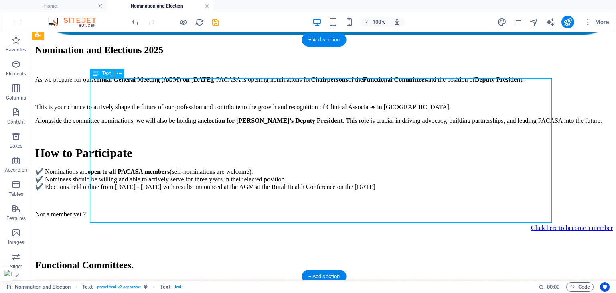
click at [93, 177] on div "As we prepare for our Annual General Meeting (AGM) on [DATE] , PACASA is openin…" at bounding box center [324, 147] width 578 height 142
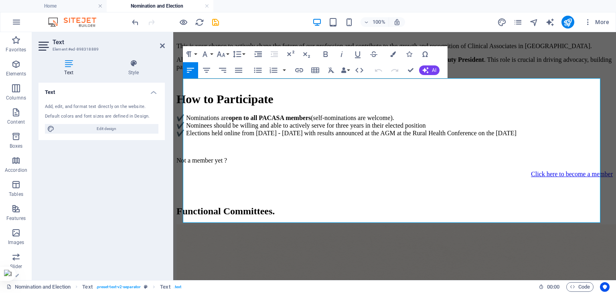
scroll to position [352, 0]
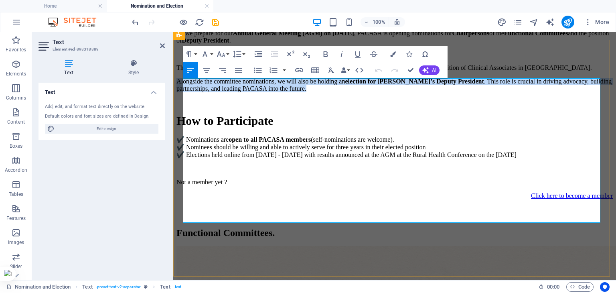
drag, startPoint x: 185, startPoint y: 174, endPoint x: 320, endPoint y: 206, distance: 139.5
click at [369, 92] on p "Alongside the committee nominations, we will also be holding an election for [P…" at bounding box center [395, 85] width 437 height 14
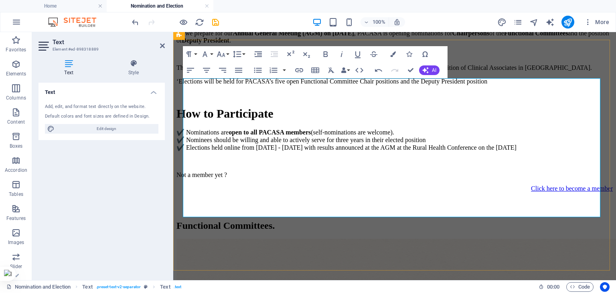
click at [345, 85] on p "‘Elections will be held for PACASA’s five open Functional Committee Chair posit…" at bounding box center [395, 81] width 437 height 7
click at [185, 85] on p "‘Elections will be held for PACASA’s five open Functional Committee Chair posit…" at bounding box center [395, 81] width 437 height 7
click at [301, 192] on div "Click here to become a member" at bounding box center [395, 188] width 437 height 7
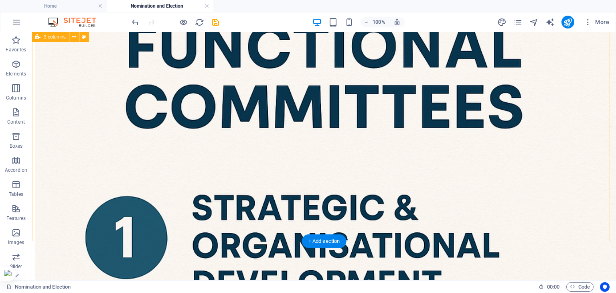
scroll to position [655, 0]
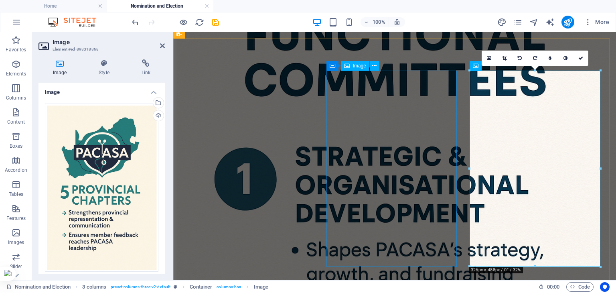
scroll to position [633, 0]
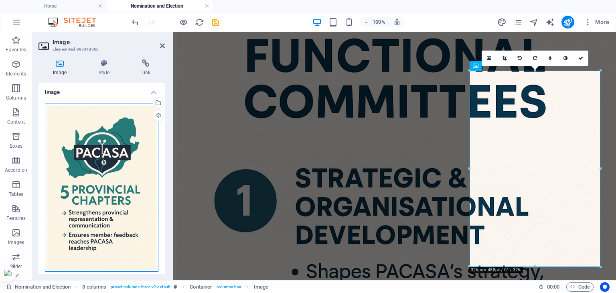
click at [95, 179] on div "Drag files here, click to choose files or select files from Files or our free s…" at bounding box center [102, 188] width 114 height 169
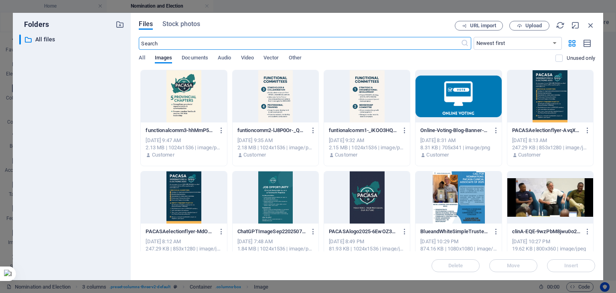
scroll to position [635, 0]
click at [536, 26] on span "Upload" at bounding box center [534, 25] width 16 height 5
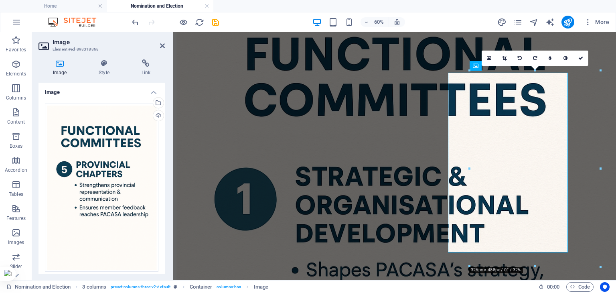
scroll to position [633, 0]
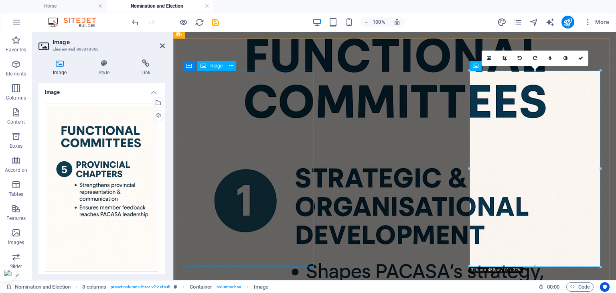
click at [242, 175] on figure at bounding box center [395, 291] width 437 height 666
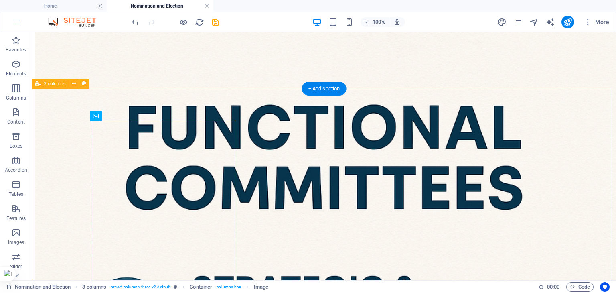
scroll to position [655, 0]
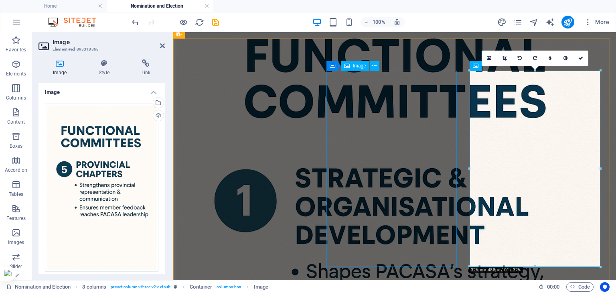
drag, startPoint x: 425, startPoint y: 190, endPoint x: 566, endPoint y: 190, distance: 140.9
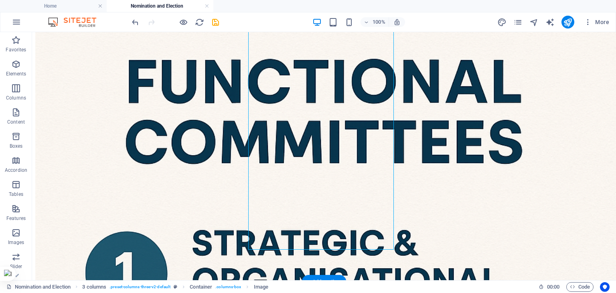
scroll to position [735, 0]
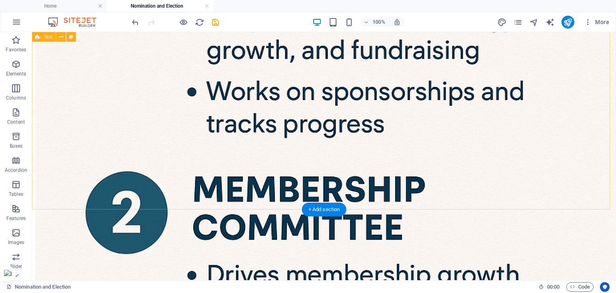
scroll to position [1061, 0]
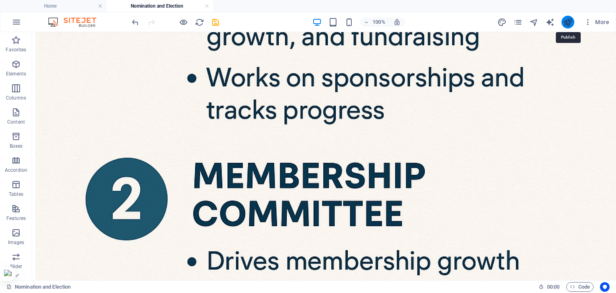
click at [567, 23] on icon "publish" at bounding box center [567, 22] width 9 height 9
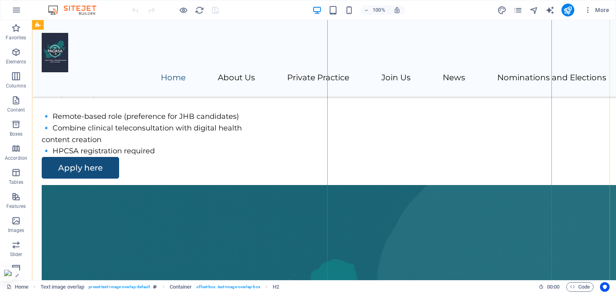
scroll to position [361, 0]
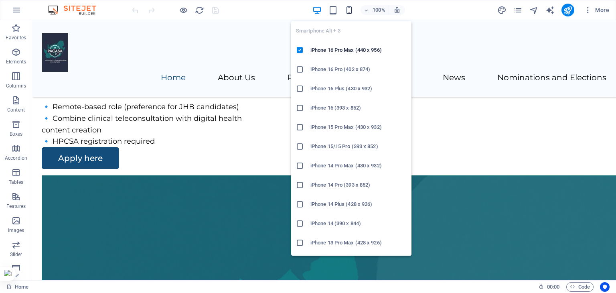
click at [348, 10] on icon "button" at bounding box center [349, 10] width 9 height 9
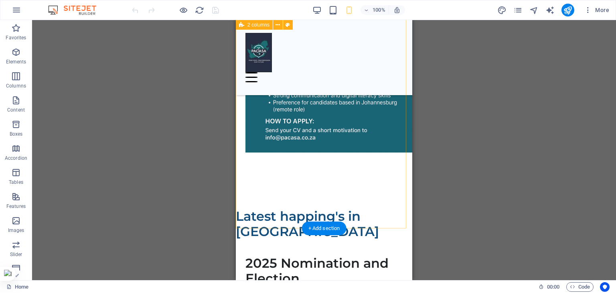
scroll to position [593, 0]
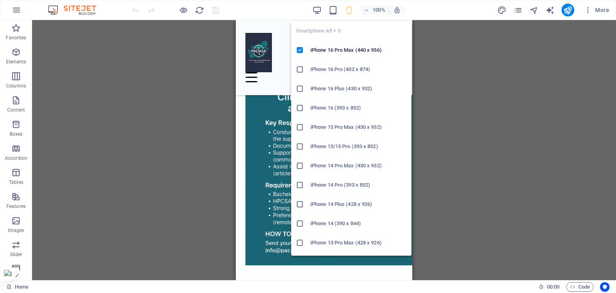
click at [346, 10] on icon "button" at bounding box center [349, 10] width 9 height 9
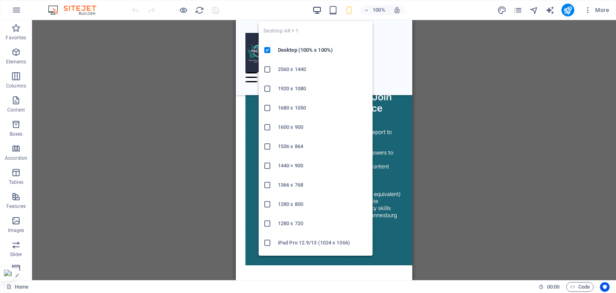
click at [320, 11] on icon "button" at bounding box center [317, 10] width 9 height 9
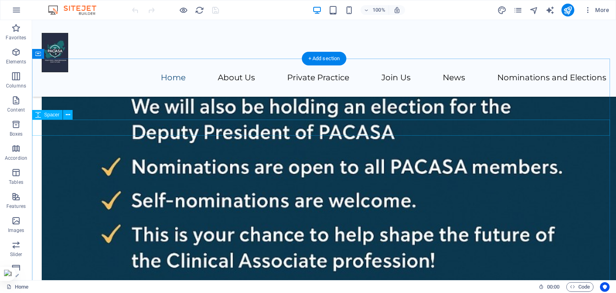
scroll to position [2037, 0]
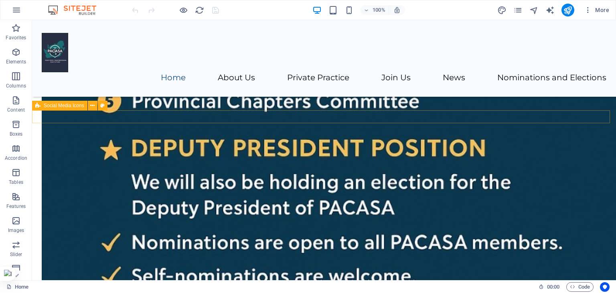
click at [48, 107] on span "Social Media Icons" at bounding box center [64, 105] width 41 height 5
click at [70, 106] on span "Social Media Icons" at bounding box center [64, 105] width 41 height 5
click at [93, 106] on icon at bounding box center [92, 106] width 4 height 8
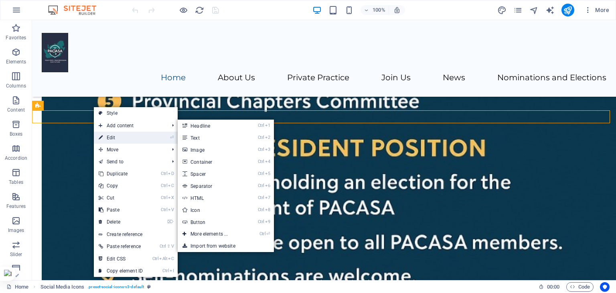
click at [108, 134] on link "⏎ Edit" at bounding box center [121, 138] width 54 height 12
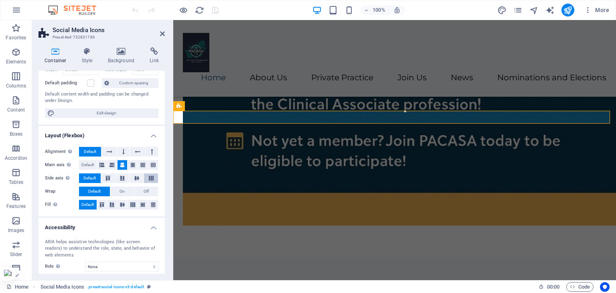
scroll to position [121, 0]
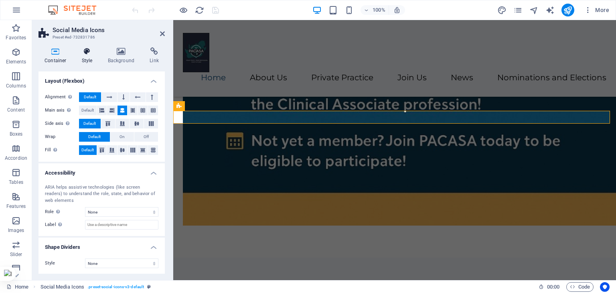
click at [84, 55] on icon at bounding box center [87, 51] width 23 height 8
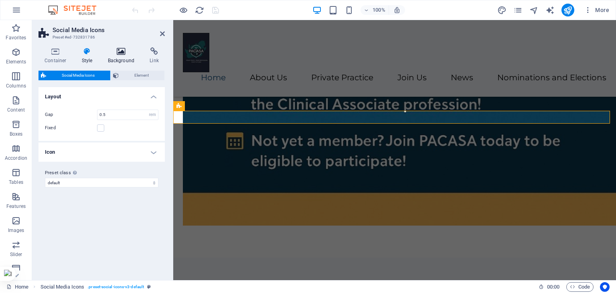
click at [126, 57] on h4 "Background" at bounding box center [123, 55] width 42 height 17
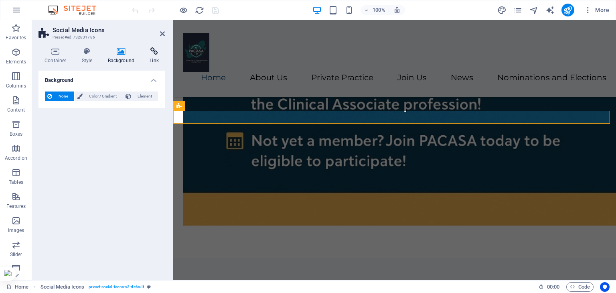
click at [153, 56] on h4 "Link" at bounding box center [154, 55] width 21 height 17
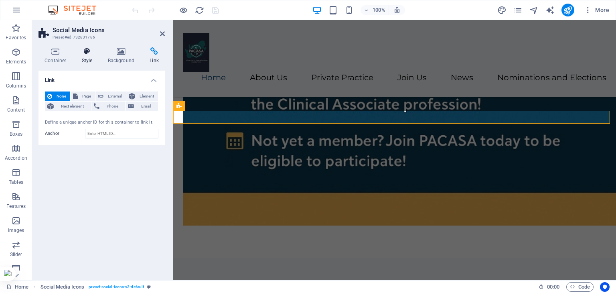
click at [83, 55] on h4 "Style" at bounding box center [89, 55] width 26 height 17
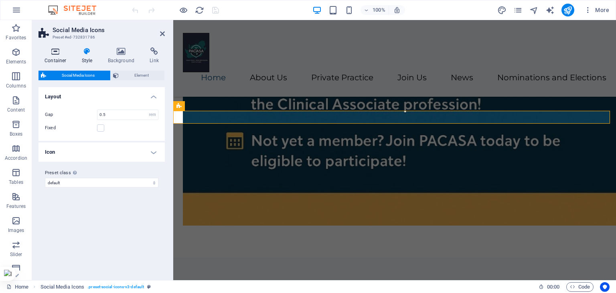
click at [62, 55] on h4 "Container" at bounding box center [57, 55] width 37 height 17
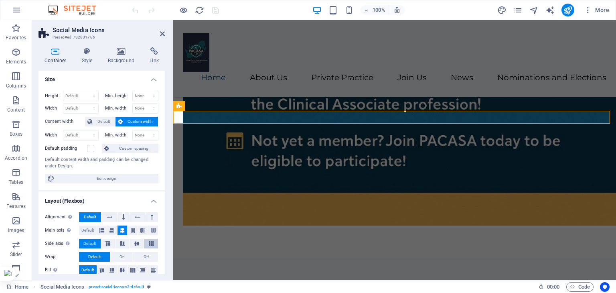
scroll to position [0, 0]
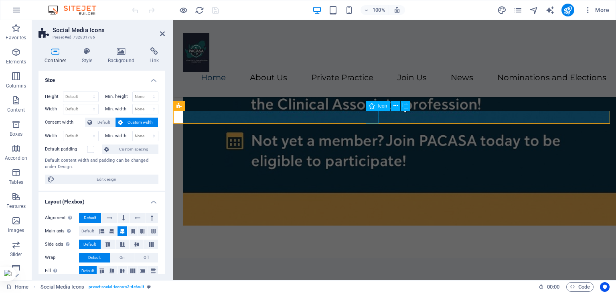
click at [380, 106] on span "Icon" at bounding box center [382, 106] width 9 height 5
click at [394, 105] on icon at bounding box center [396, 106] width 4 height 8
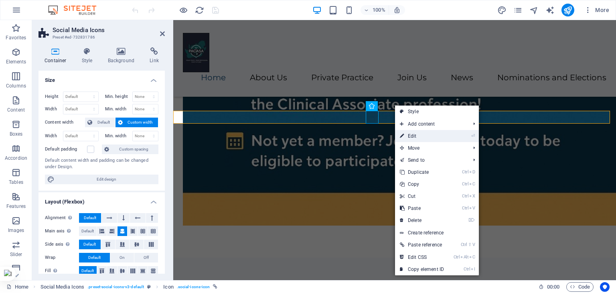
click at [414, 134] on link "⏎ Edit" at bounding box center [422, 136] width 54 height 12
select select "xMidYMid"
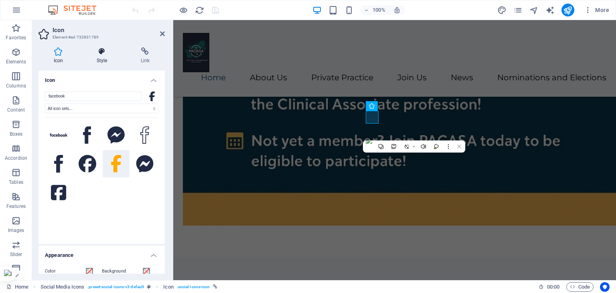
click at [109, 56] on h4 "Style" at bounding box center [103, 55] width 44 height 17
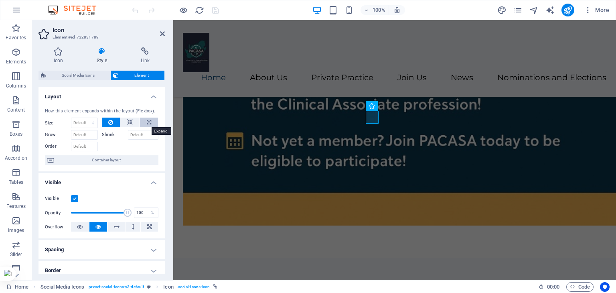
click at [147, 122] on icon at bounding box center [149, 123] width 4 height 10
type input "100"
select select "%"
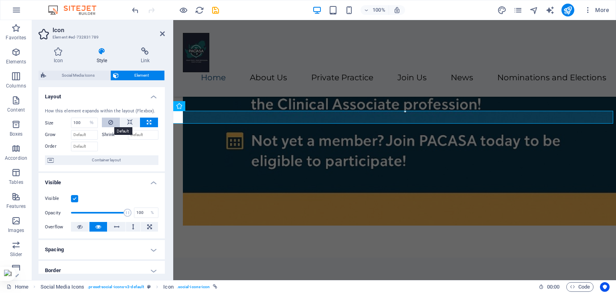
click at [114, 121] on button at bounding box center [111, 123] width 18 height 10
select select "DISABLED_OPTION_VALUE"
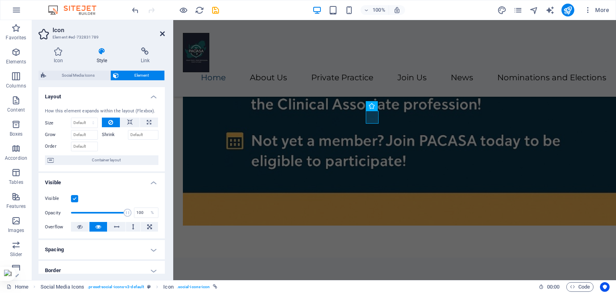
click at [161, 34] on icon at bounding box center [162, 33] width 5 height 6
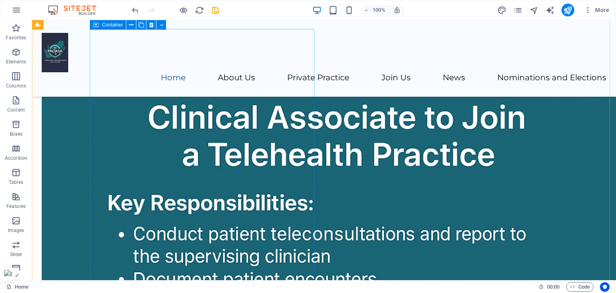
scroll to position [704, 0]
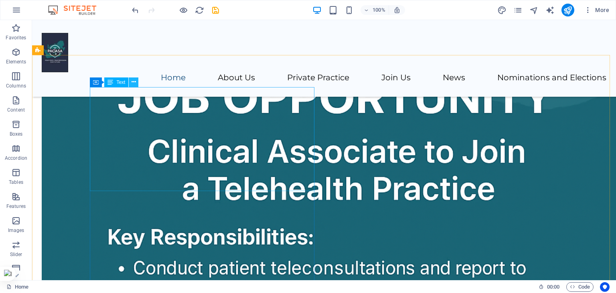
click at [133, 80] on icon at bounding box center [134, 82] width 4 height 8
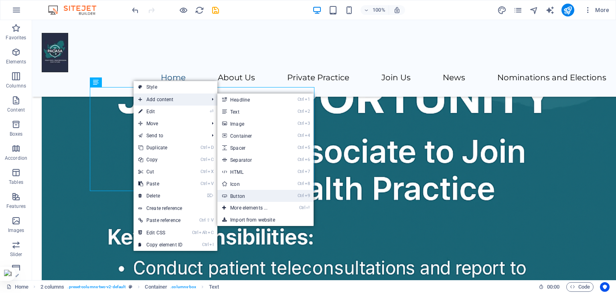
click at [239, 194] on link "Ctrl 9 Button" at bounding box center [251, 196] width 66 height 12
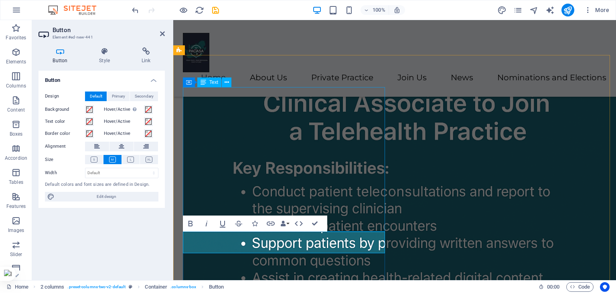
scroll to position [697, 0]
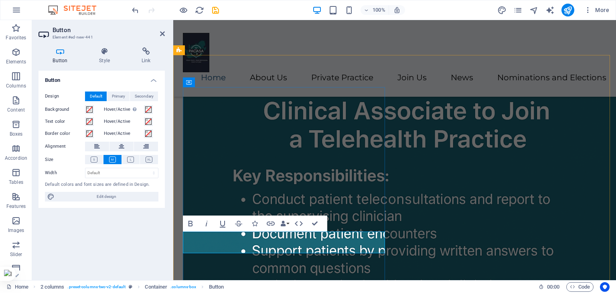
click at [143, 51] on icon at bounding box center [146, 51] width 38 height 8
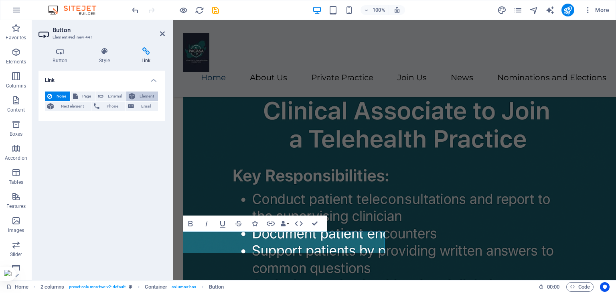
click at [135, 94] on icon at bounding box center [132, 96] width 6 height 10
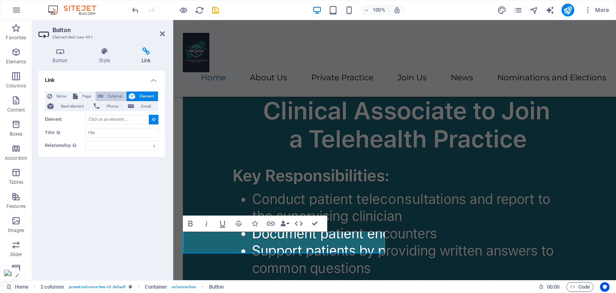
click at [116, 94] on span "External" at bounding box center [115, 96] width 18 height 10
select select
select select "blank"
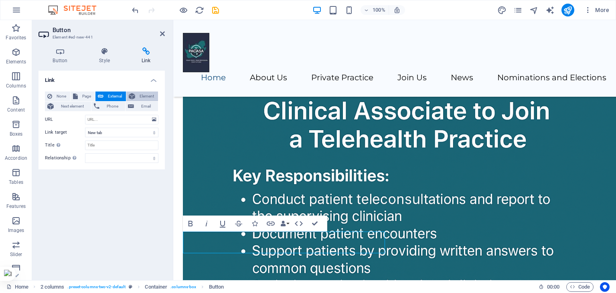
click at [132, 94] on icon at bounding box center [132, 96] width 6 height 10
select select
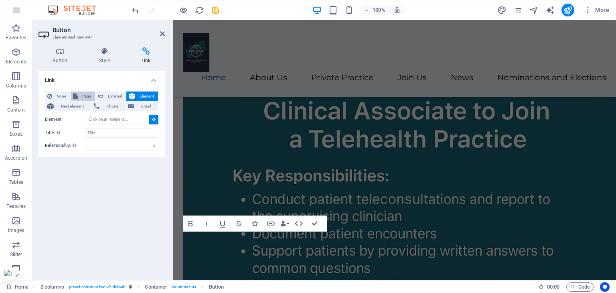
click at [81, 94] on span "Page" at bounding box center [86, 96] width 12 height 10
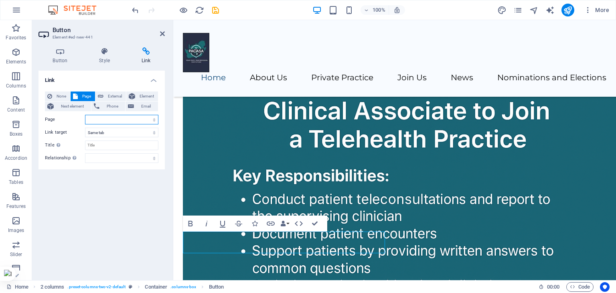
click at [154, 119] on select "Home Legal Notice Privacy About Us Join Us news Contact Nomination and Election" at bounding box center [121, 120] width 73 height 10
select select "7"
click at [85, 115] on select "Home Legal Notice Privacy About Us Join Us news Contact Nomination and Election" at bounding box center [121, 120] width 73 height 10
click at [135, 224] on div "Link None Page External Element Next element Phone Email Page Home Legal Notice…" at bounding box center [102, 172] width 126 height 203
click at [520, 45] on div "Home About Us Private Practice Join Us News Nominations and Elections" at bounding box center [394, 58] width 443 height 77
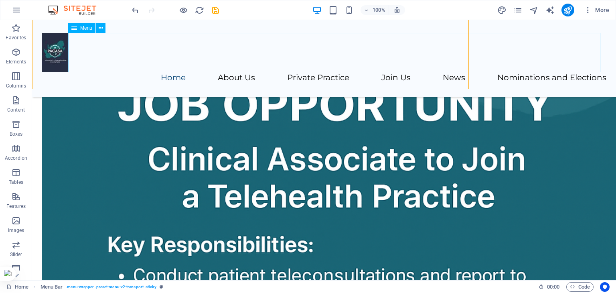
scroll to position [704, 0]
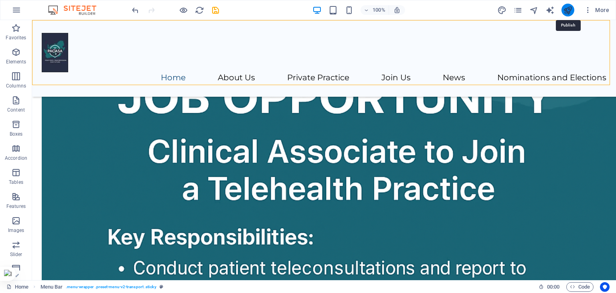
click at [571, 8] on icon "publish" at bounding box center [567, 10] width 9 height 9
